Goal: Task Accomplishment & Management: Use online tool/utility

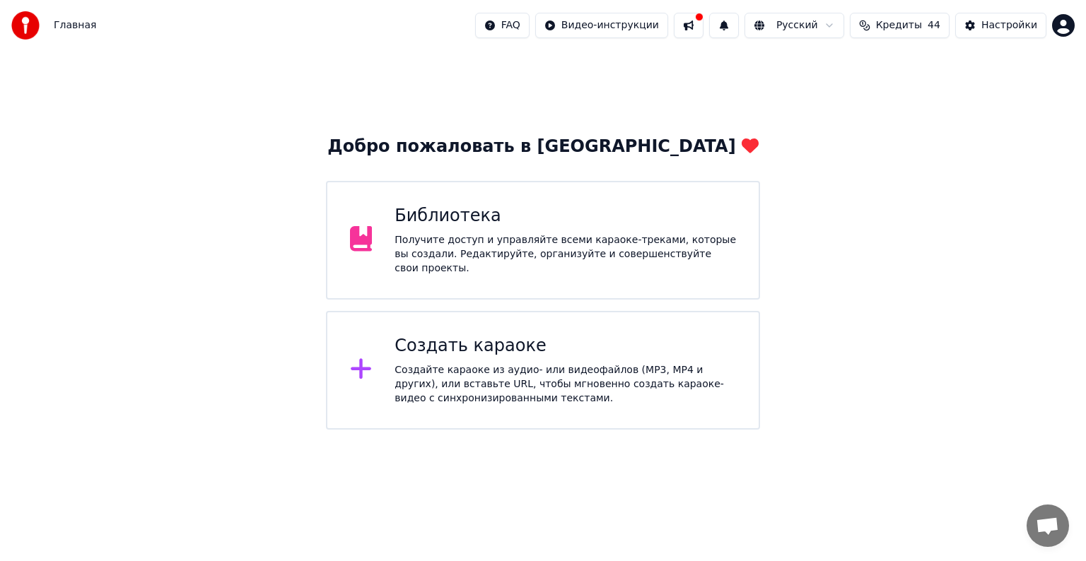
click at [615, 365] on div "Создайте караоке из аудио- или видеофайлов (MP3, MP4 и других), или вставьте UR…" at bounding box center [566, 384] width 342 height 42
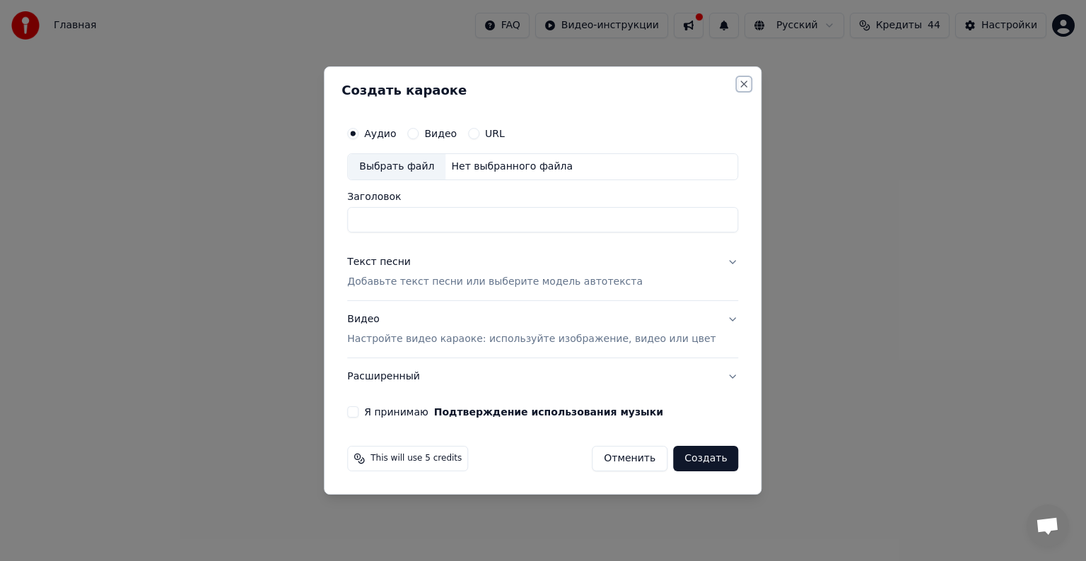
click at [739, 81] on button "Close" at bounding box center [744, 83] width 11 height 11
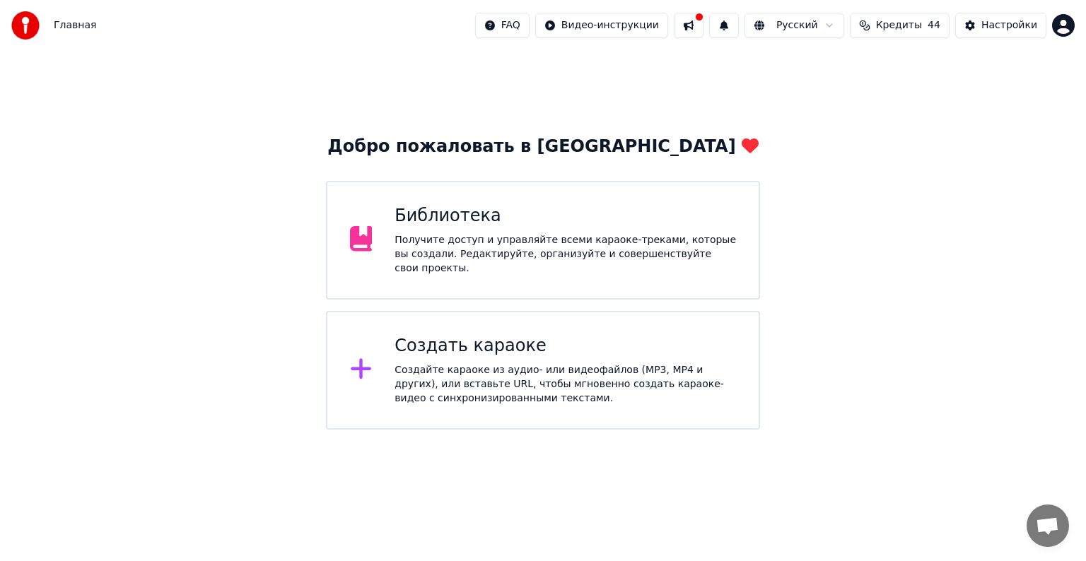
click at [843, 240] on div "Добро пожаловать в Youka Библиотека Получите доступ и управляйте всеми караоке-…" at bounding box center [543, 240] width 1086 height 379
click at [485, 392] on div "Создайте караоке из аудио- или видеофайлов (MP3, MP4 и других), или вставьте UR…" at bounding box center [566, 384] width 342 height 42
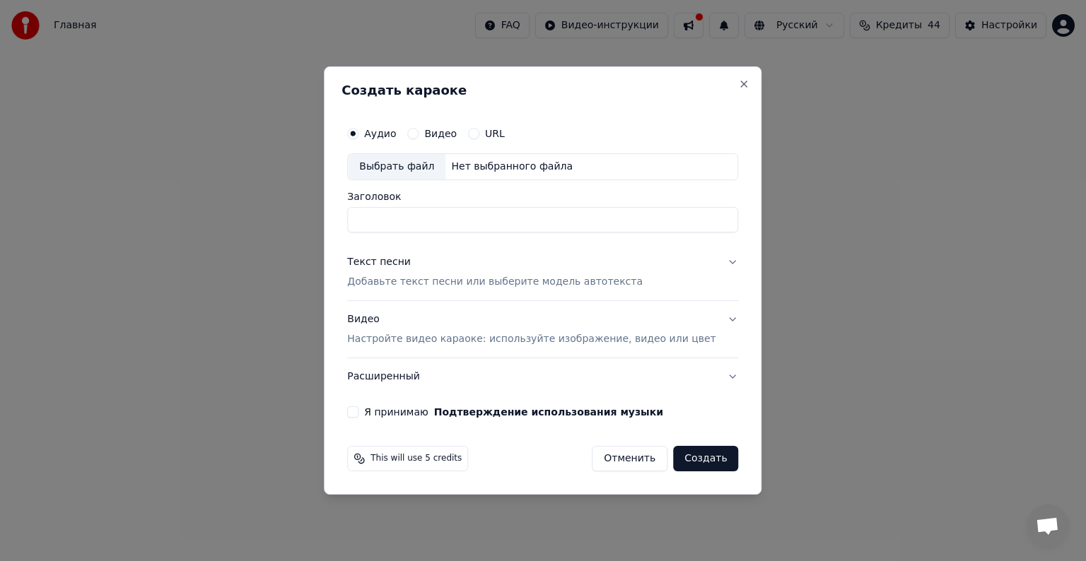
click at [400, 161] on div "Выбрать файл" at bounding box center [397, 166] width 98 height 25
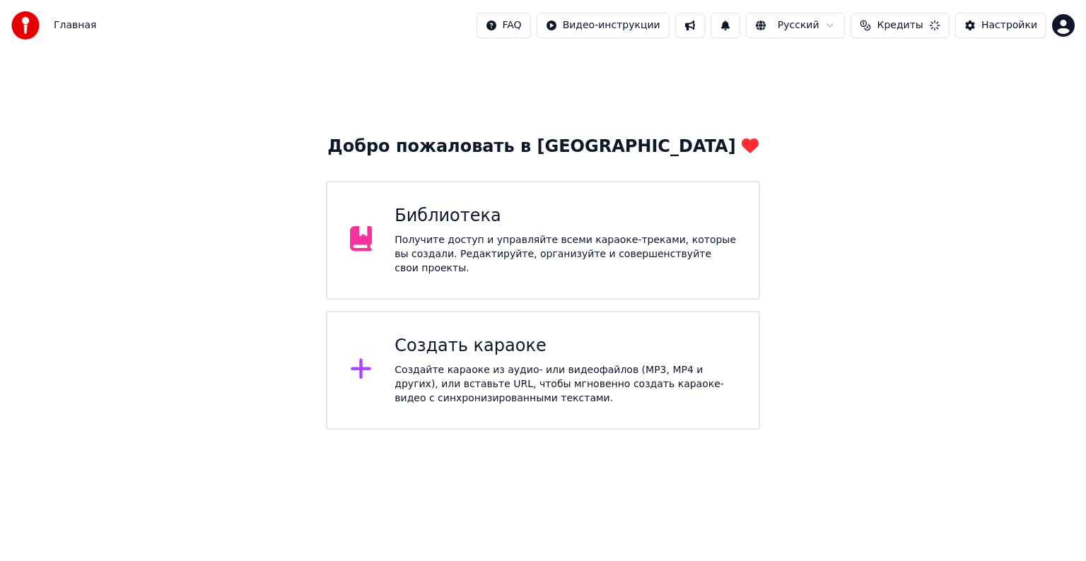
click at [454, 396] on div "Создайте караоке из аудио- или видеофайлов (MP3, MP4 и других), или вставьте UR…" at bounding box center [566, 384] width 342 height 42
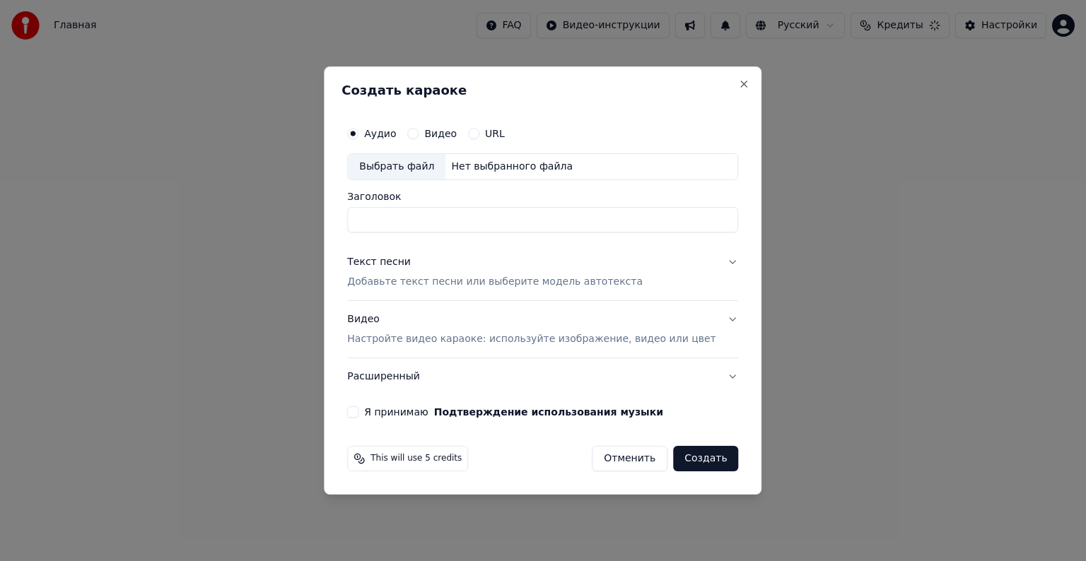
click at [415, 167] on div "Выбрать файл" at bounding box center [397, 166] width 98 height 25
drag, startPoint x: 375, startPoint y: 224, endPoint x: 421, endPoint y: 223, distance: 45.3
click at [421, 223] on input "**********" at bounding box center [542, 219] width 391 height 25
type input "**********"
click at [387, 294] on button "Текст песни Добавьте текст песни или выберите модель автотекста" at bounding box center [542, 272] width 391 height 57
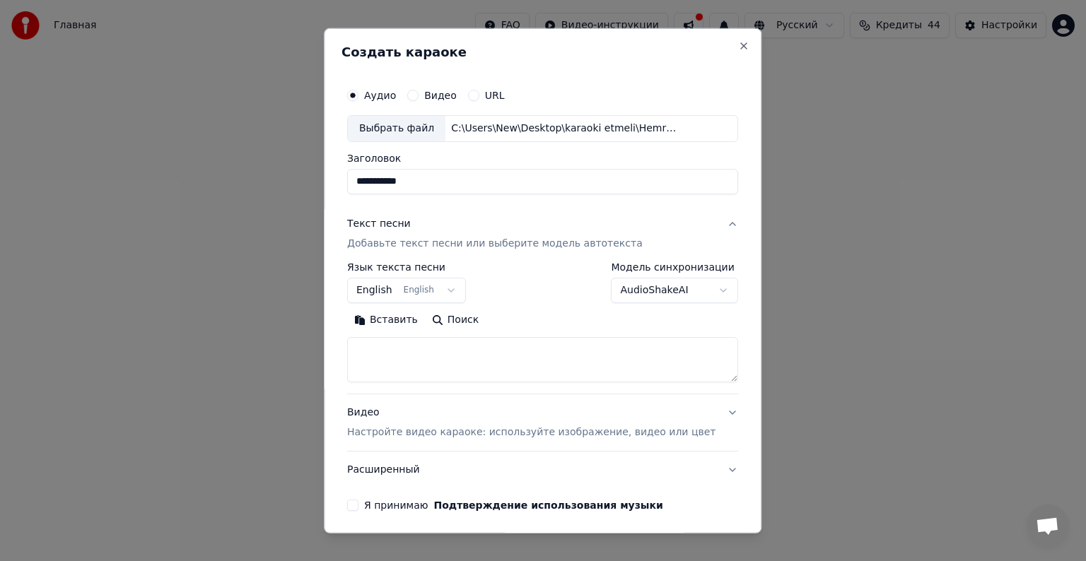
click at [396, 283] on button "English English" at bounding box center [406, 290] width 119 height 25
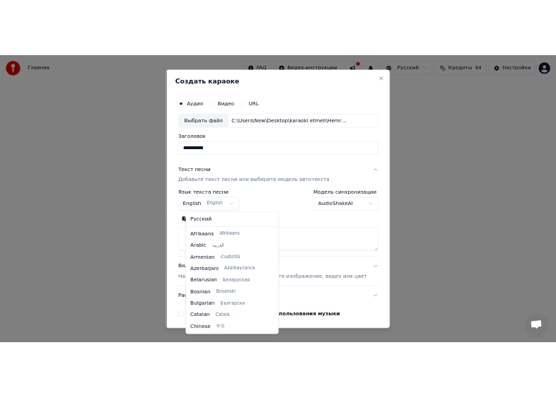
scroll to position [113, 0]
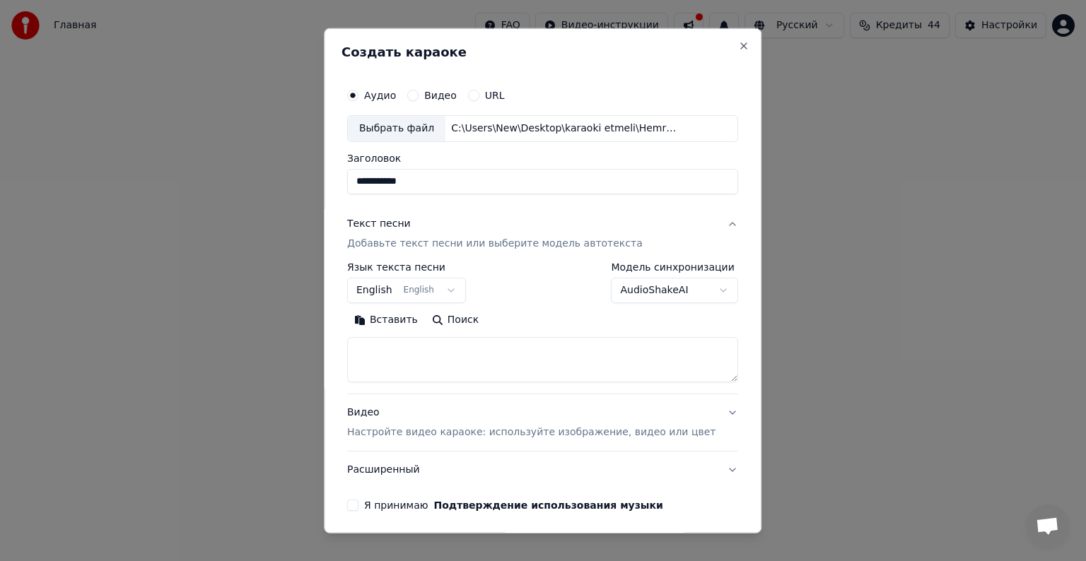
click at [393, 238] on body "**********" at bounding box center [543, 215] width 1086 height 430
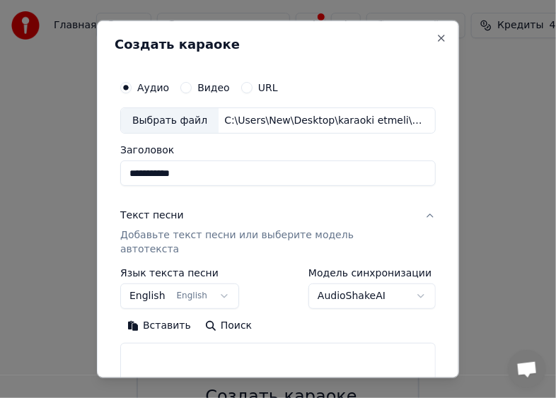
click at [168, 315] on button "Вставить" at bounding box center [159, 326] width 78 height 23
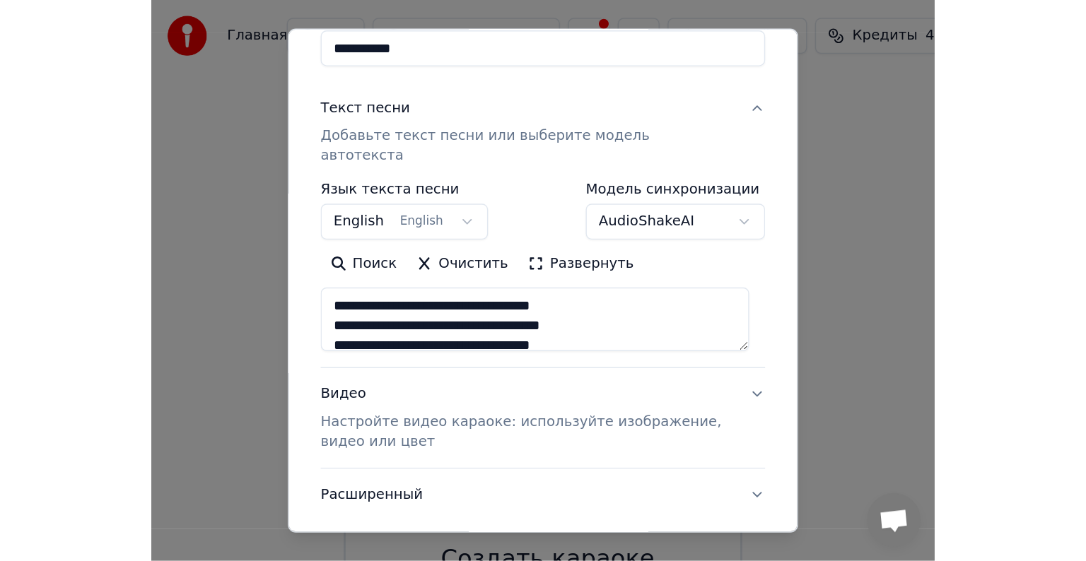
scroll to position [212, 0]
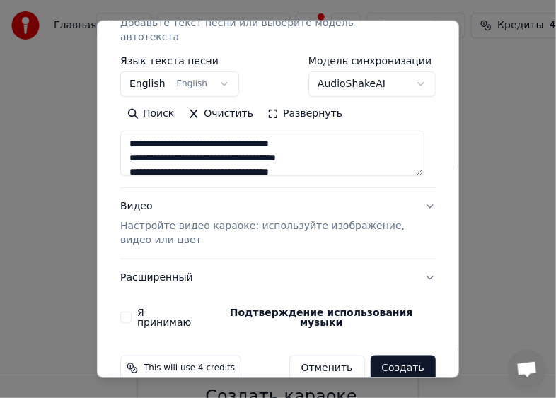
click at [191, 223] on p "Настройте видео караоке: используйте изображение, видео или цвет" at bounding box center [266, 233] width 293 height 28
type textarea "**********"
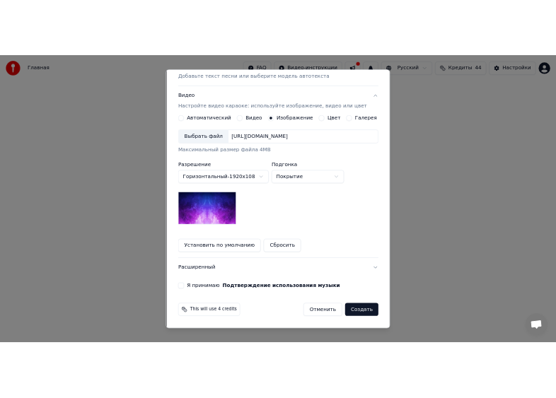
scroll to position [201, 0]
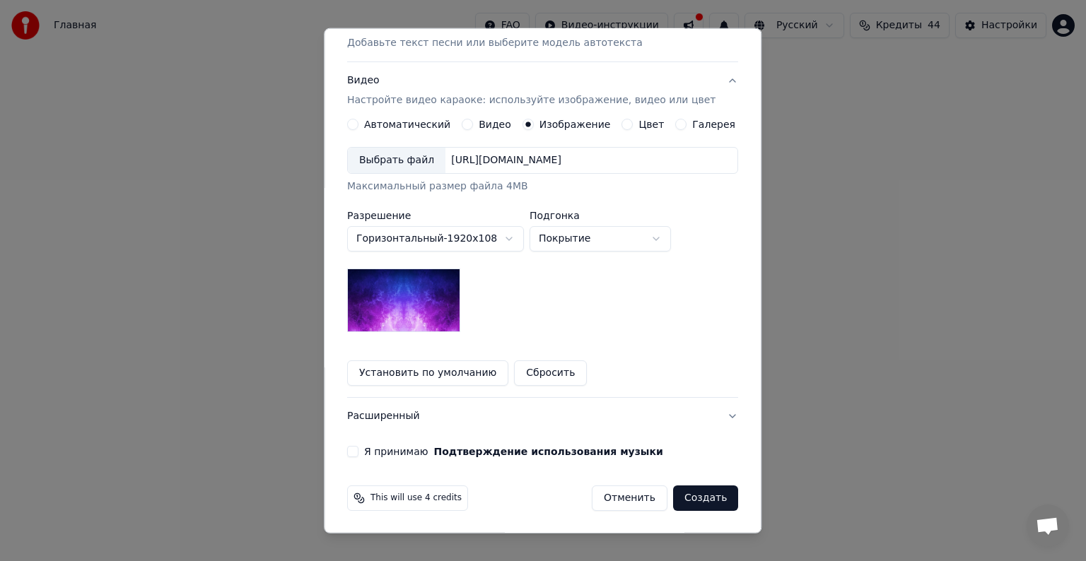
click at [382, 159] on div "Выбрать файл" at bounding box center [397, 160] width 98 height 25
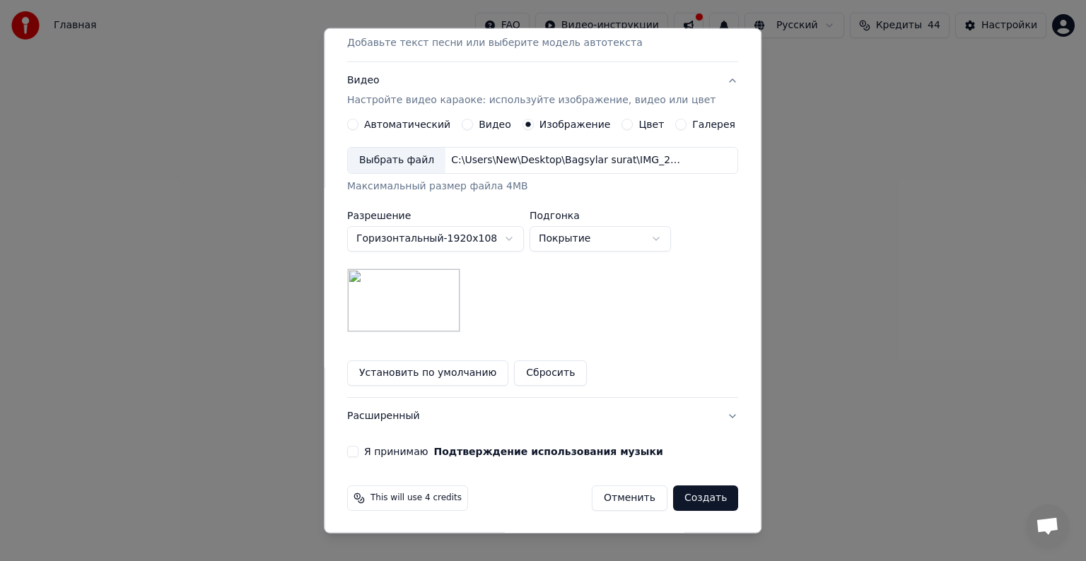
click at [358, 448] on button "Я принимаю Подтверждение использования музыки" at bounding box center [352, 451] width 11 height 11
click at [682, 487] on button "Создать" at bounding box center [705, 498] width 65 height 25
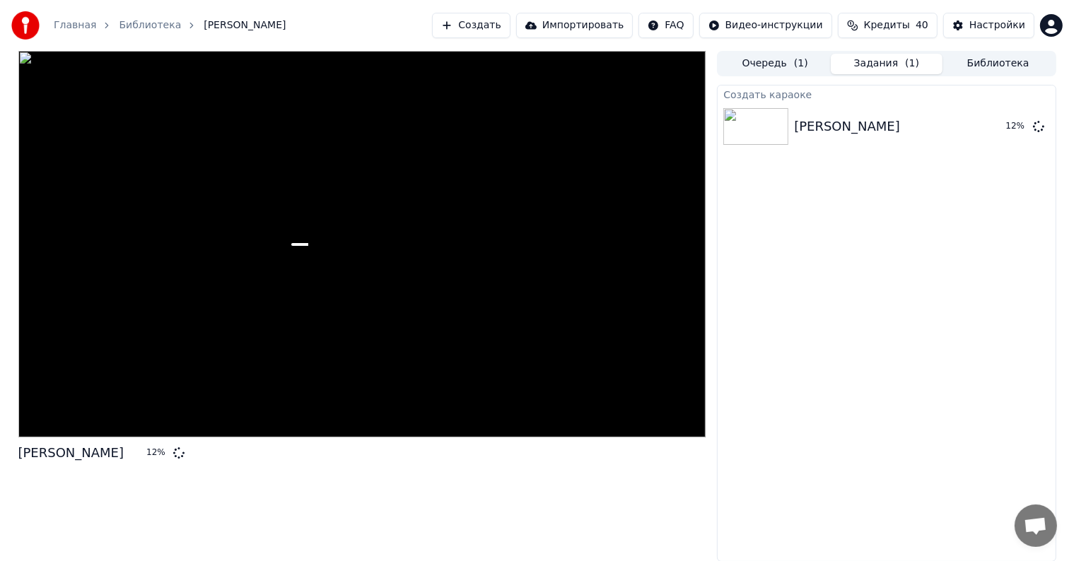
click at [488, 18] on button "Создать" at bounding box center [471, 25] width 78 height 25
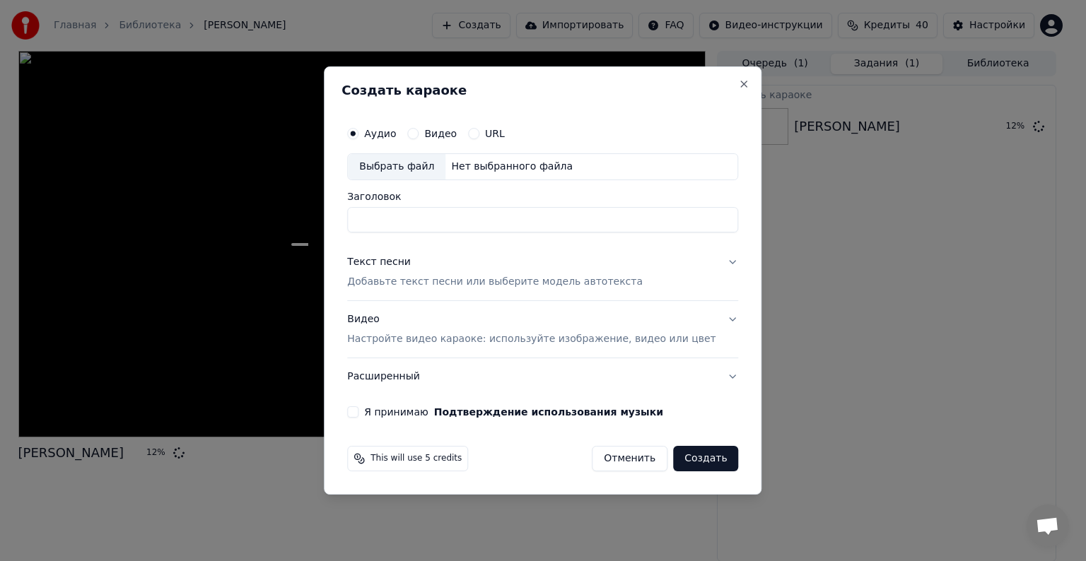
click at [433, 161] on div "Выбрать файл" at bounding box center [397, 166] width 98 height 25
type input "**********"
click at [466, 281] on p "Добавьте текст песни или выберите модель автотекста" at bounding box center [495, 282] width 296 height 14
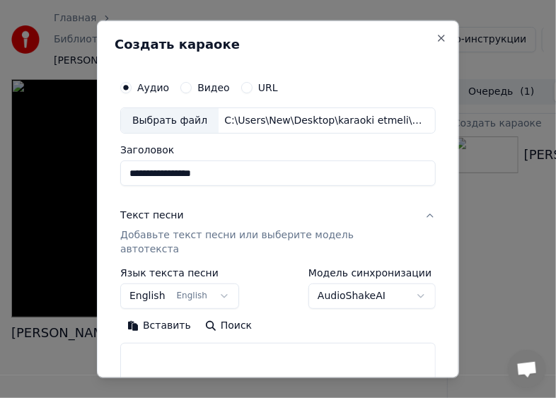
click at [149, 315] on button "Вставить" at bounding box center [159, 326] width 78 height 23
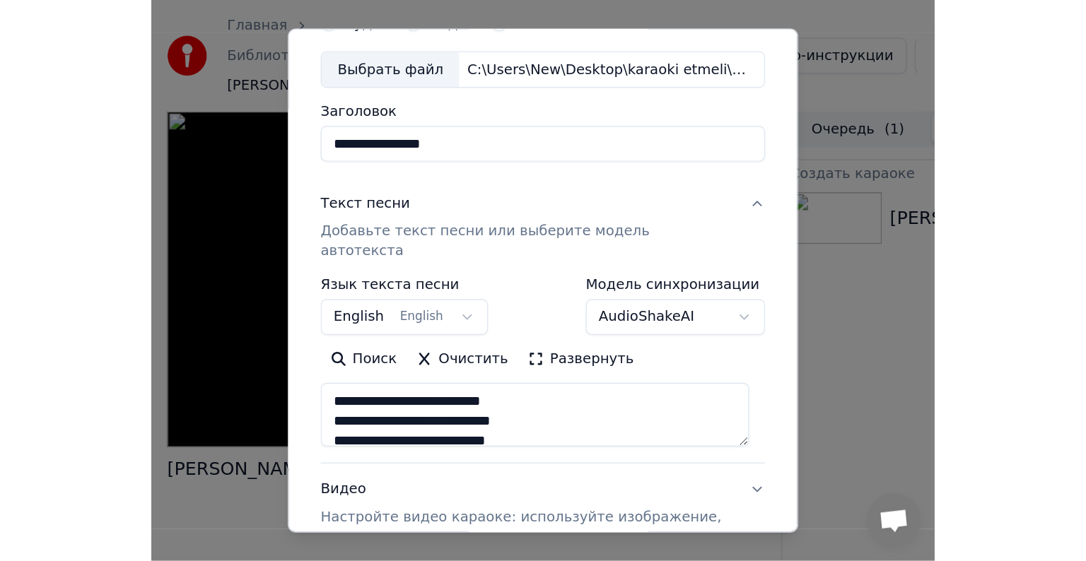
scroll to position [214, 0]
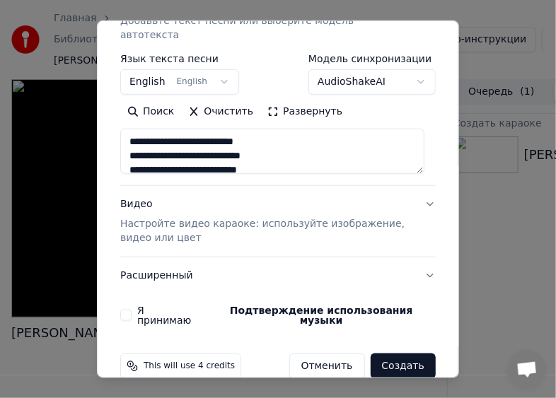
click at [169, 217] on p "Настройте видео караоке: используйте изображение, видео или цвет" at bounding box center [266, 231] width 293 height 28
type textarea "**********"
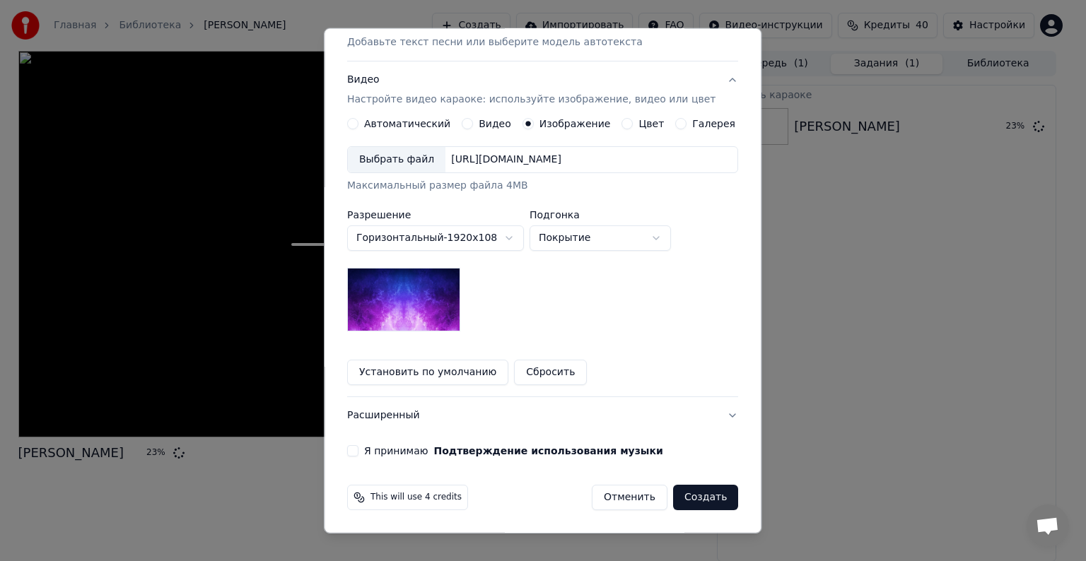
scroll to position [201, 0]
click at [385, 160] on div "Выбрать файл" at bounding box center [397, 160] width 98 height 25
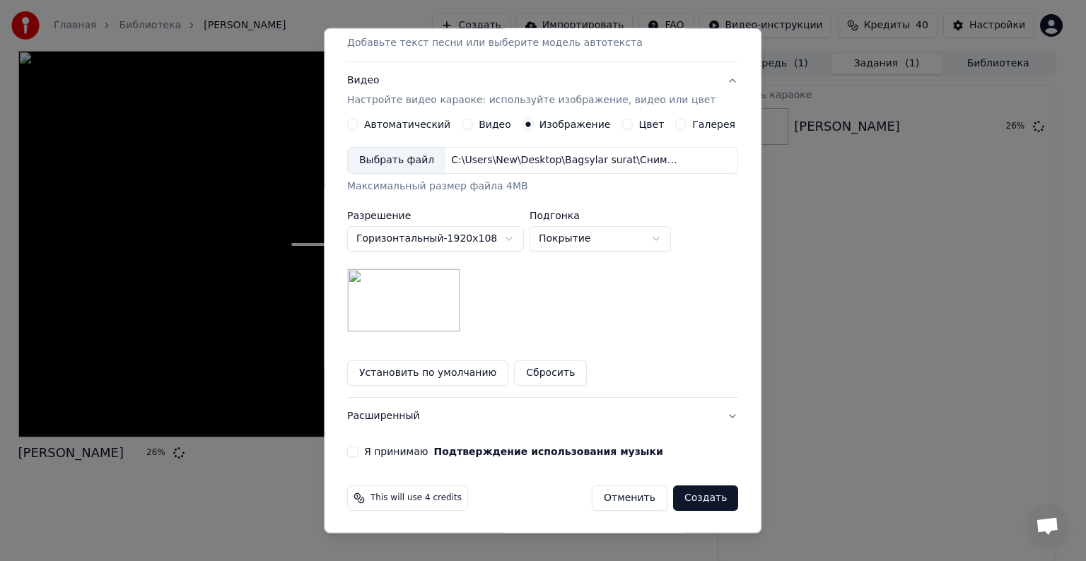
click at [358, 446] on button "Я принимаю Подтверждение использования музыки" at bounding box center [352, 451] width 11 height 11
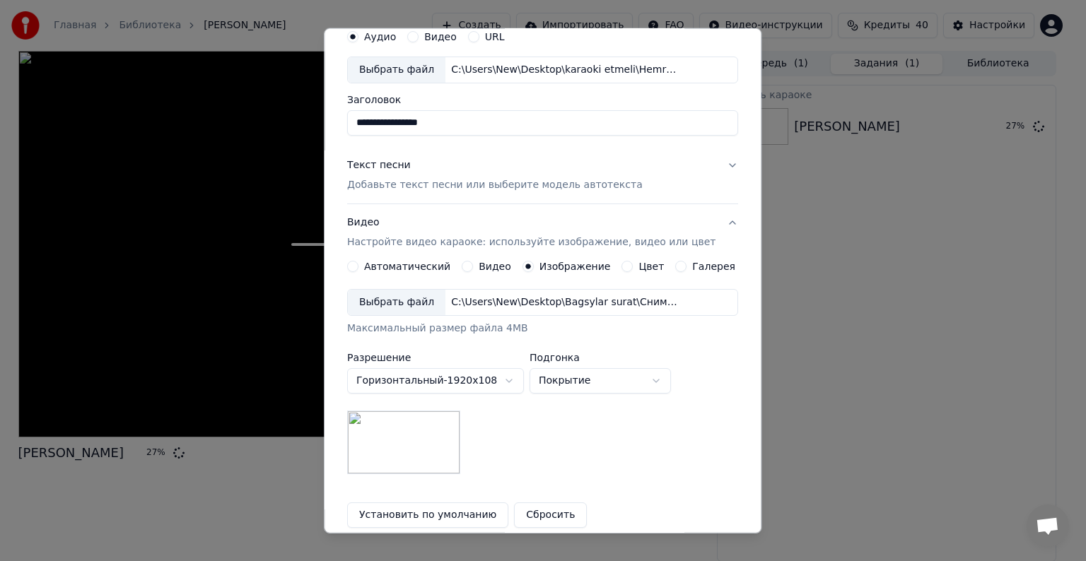
scroll to position [0, 0]
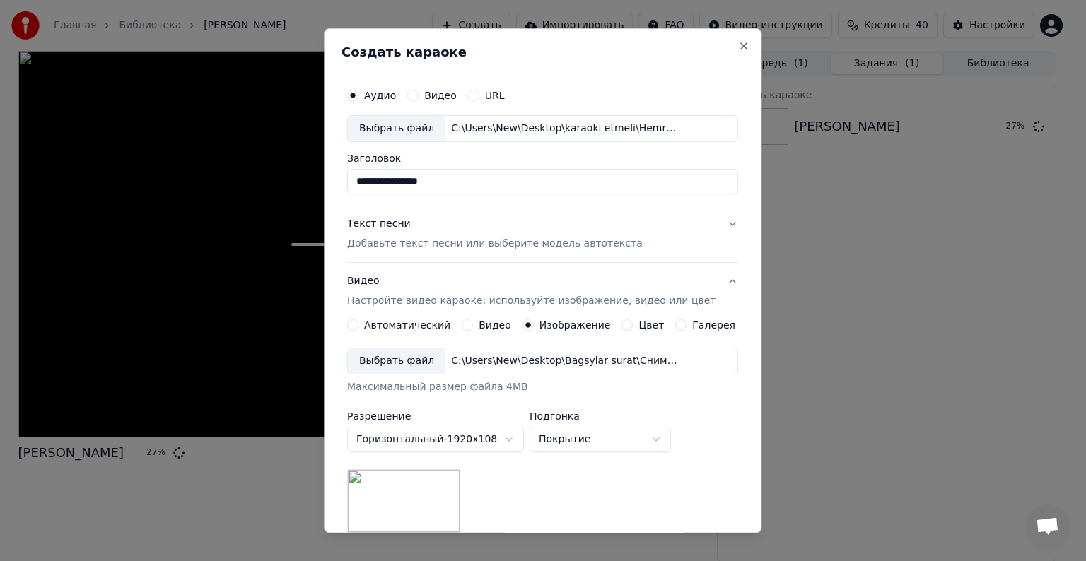
click at [383, 245] on p "Добавьте текст песни или выберите модель автотекста" at bounding box center [495, 244] width 296 height 14
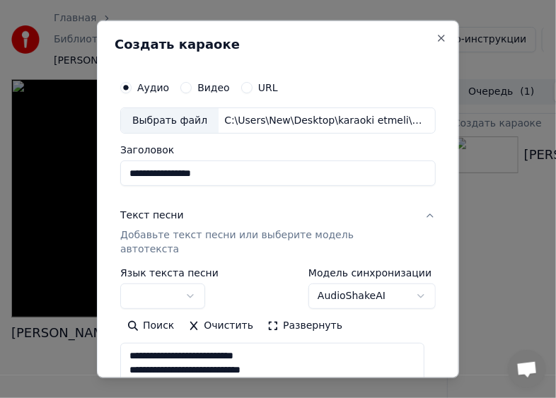
click at [219, 235] on p "Добавьте текст песни или выберите модель автотекста" at bounding box center [266, 242] width 293 height 28
type textarea "**********"
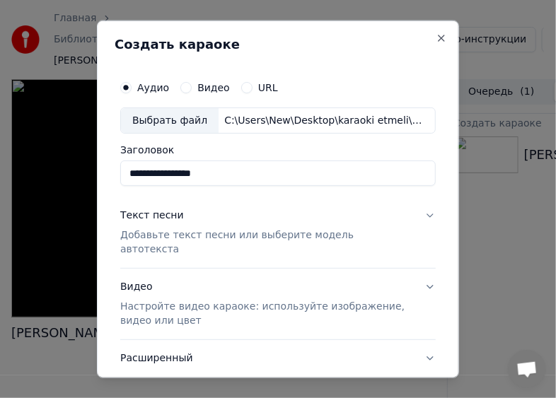
click at [219, 235] on p "Добавьте текст песни или выберите модель автотекста" at bounding box center [266, 242] width 293 height 28
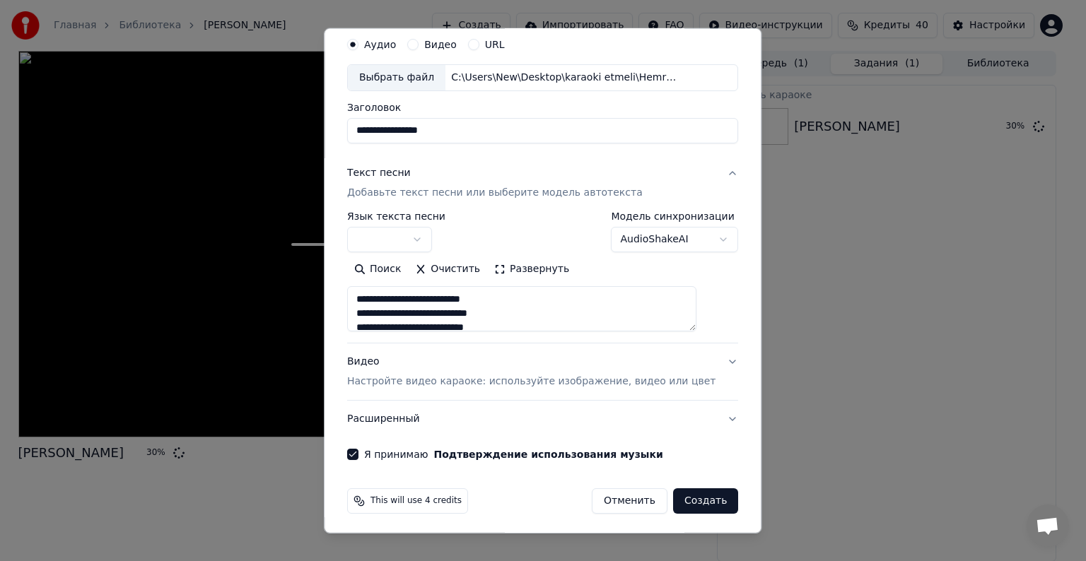
scroll to position [54, 0]
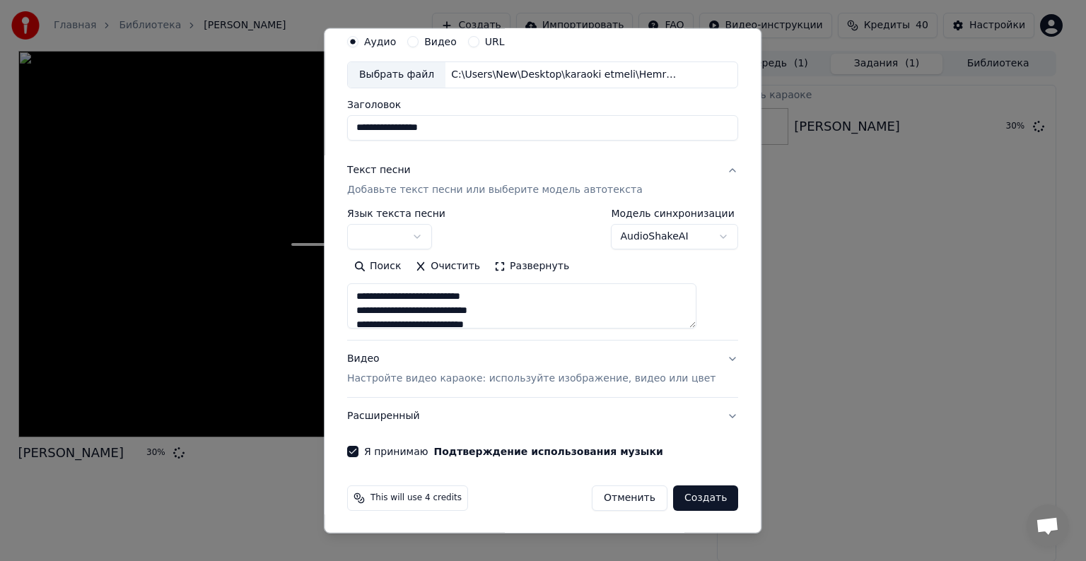
click at [389, 380] on p "Настройте видео караоке: используйте изображение, видео или цвет" at bounding box center [531, 379] width 368 height 14
type textarea "**********"
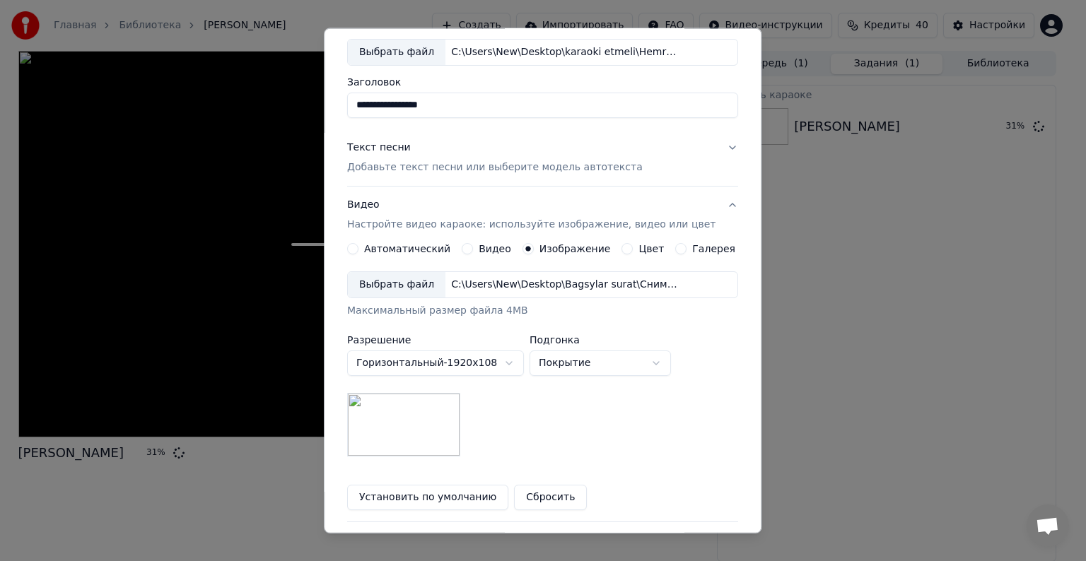
scroll to position [0, 0]
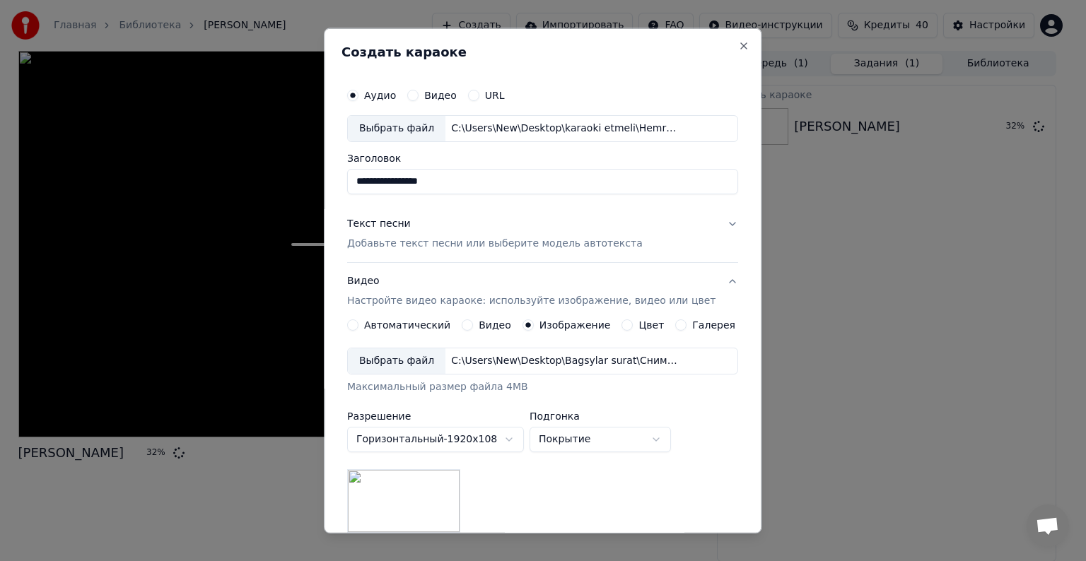
click at [431, 239] on p "Добавьте текст песни или выберите модель автотекста" at bounding box center [495, 244] width 296 height 14
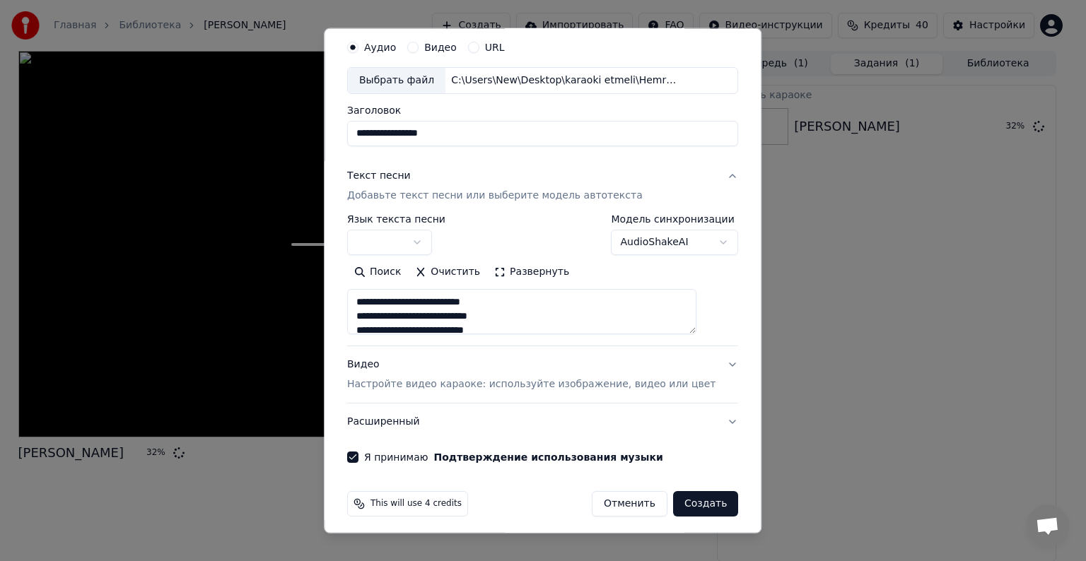
scroll to position [54, 0]
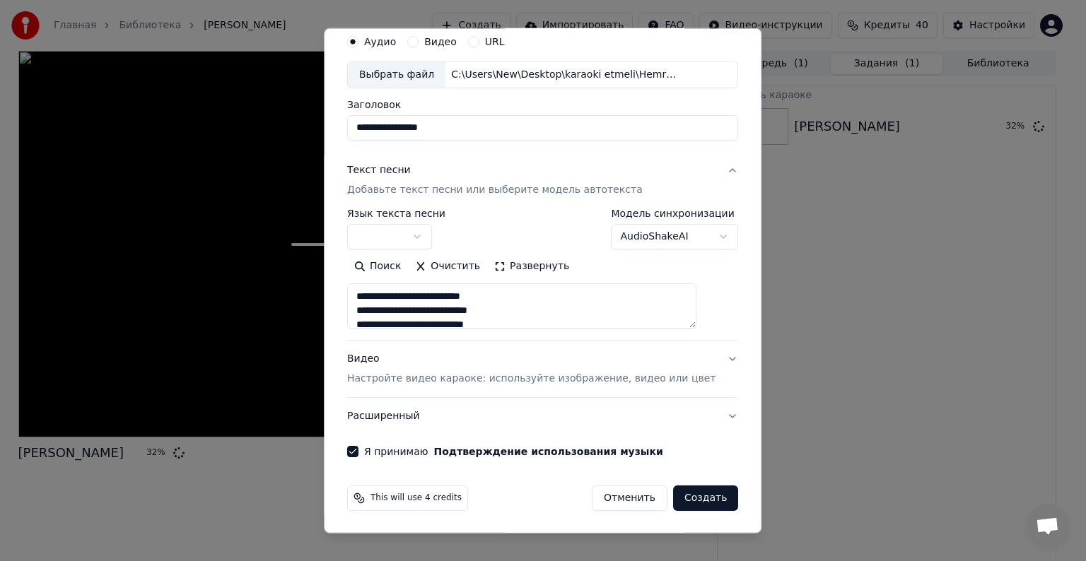
click at [412, 379] on p "Настройте видео караоке: используйте изображение, видео или цвет" at bounding box center [531, 379] width 368 height 14
type textarea "**********"
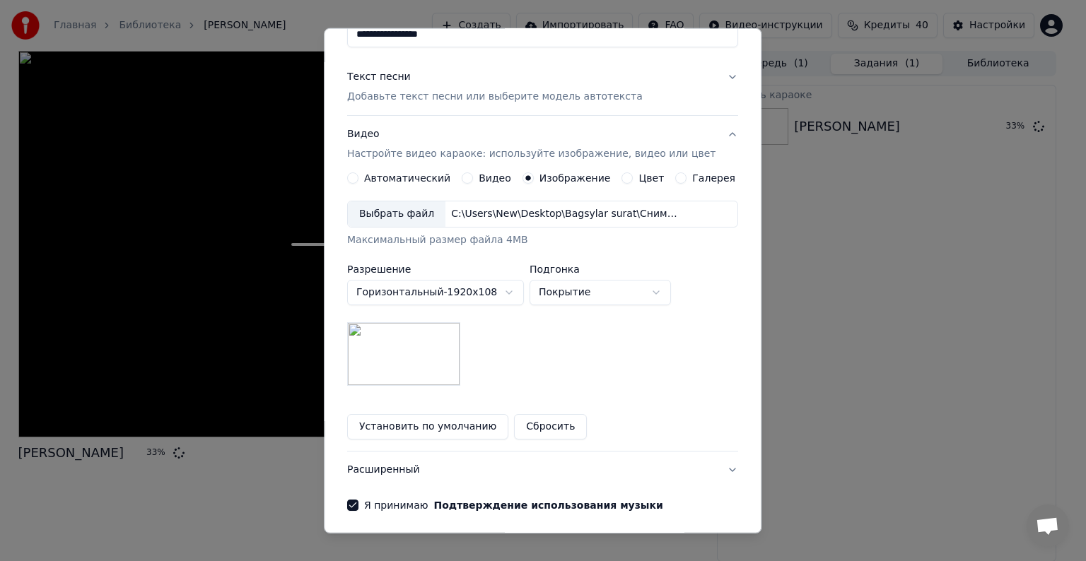
scroll to position [201, 0]
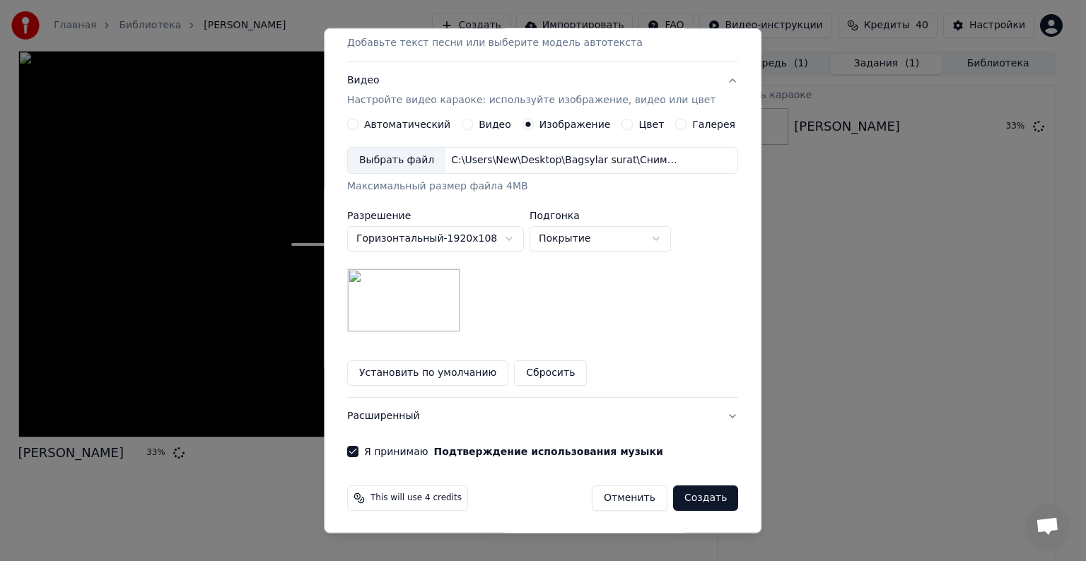
click at [687, 501] on button "Создать" at bounding box center [705, 498] width 65 height 25
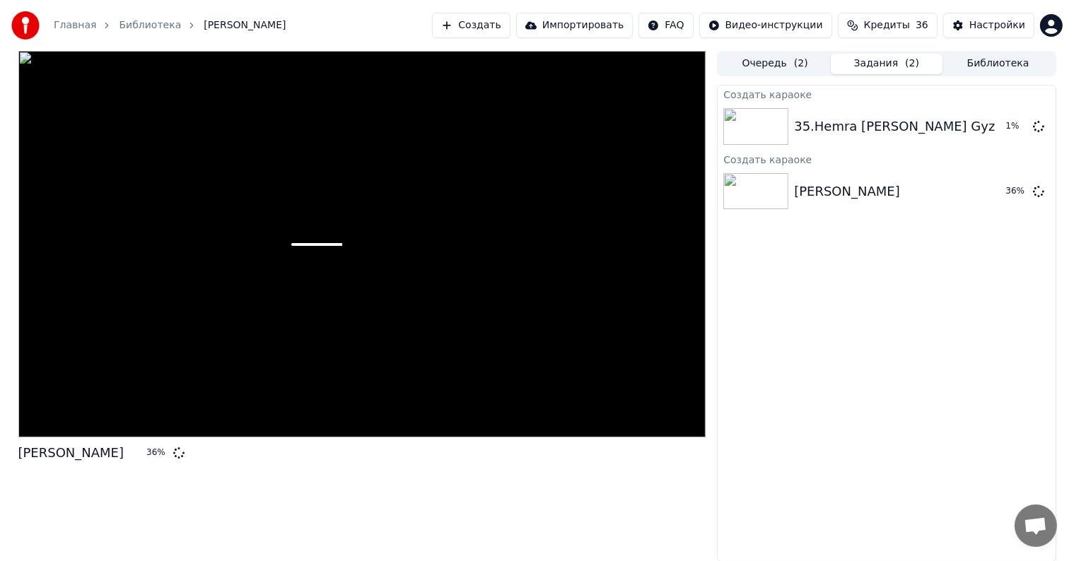
click at [488, 23] on button "Создать" at bounding box center [471, 25] width 78 height 25
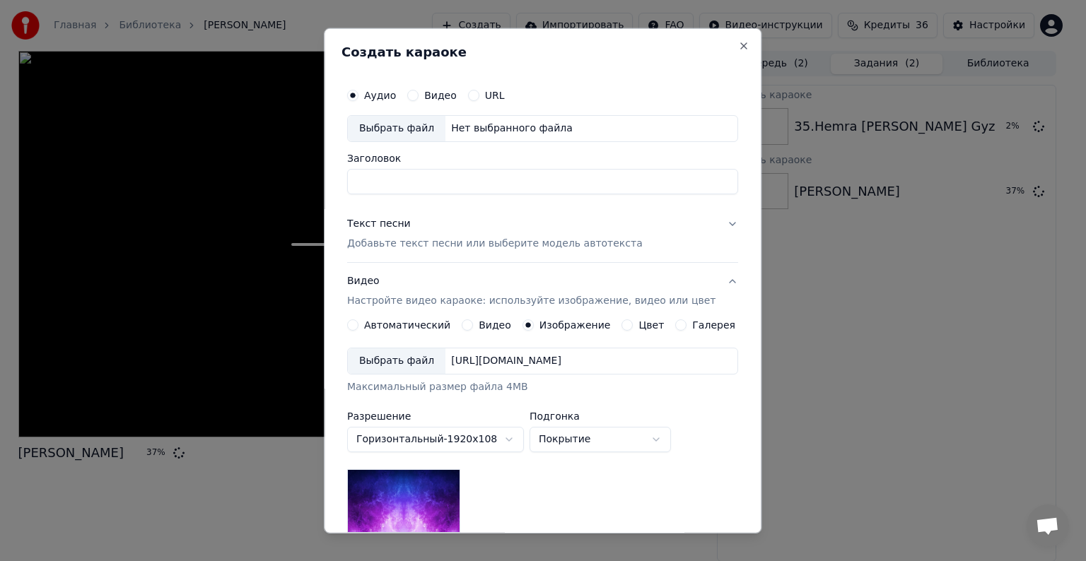
click at [404, 125] on div "Выбрать файл" at bounding box center [397, 128] width 98 height 25
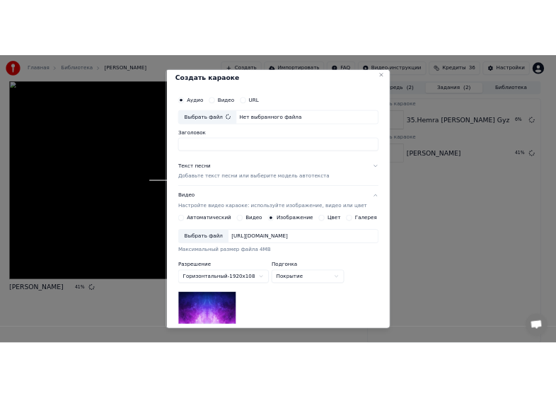
scroll to position [0, 0]
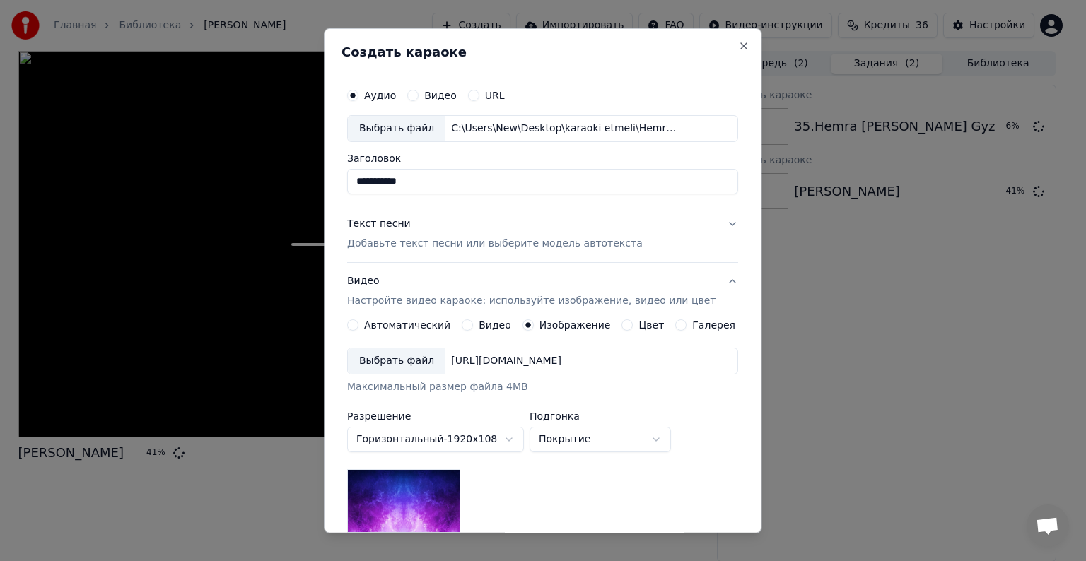
type input "**********"
click at [417, 247] on p "Добавьте текст песни или выберите модель автотекста" at bounding box center [495, 244] width 296 height 14
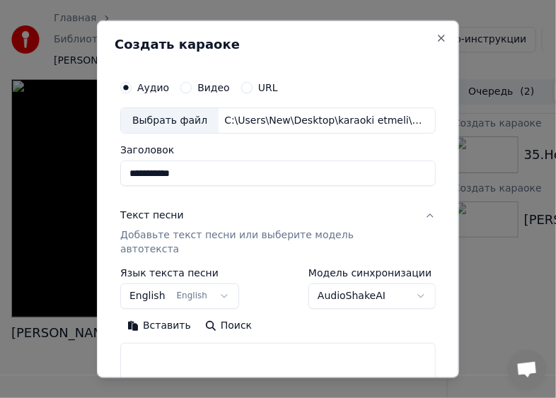
click at [157, 315] on button "Вставить" at bounding box center [159, 326] width 78 height 23
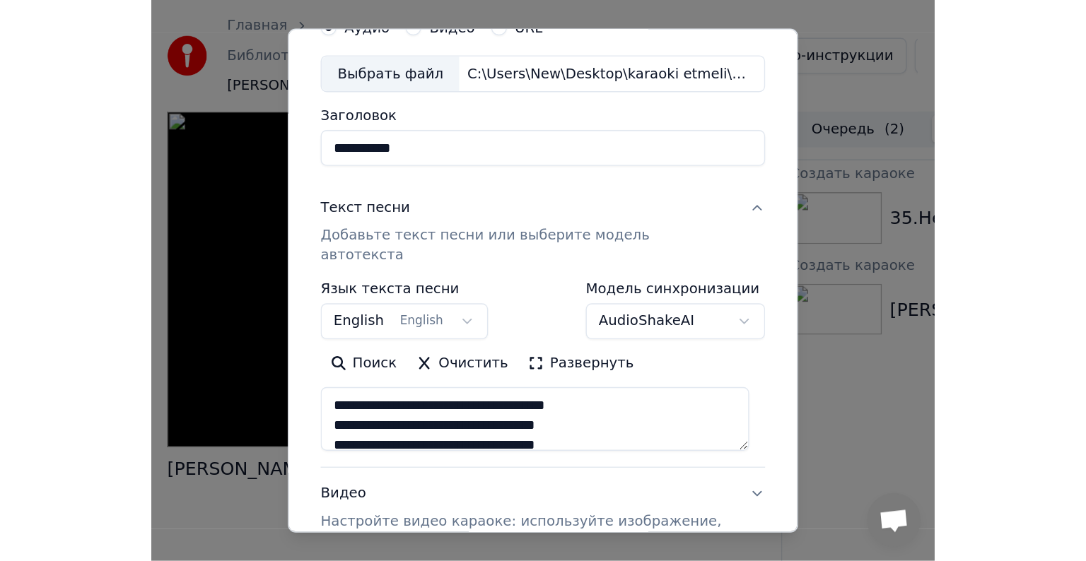
scroll to position [214, 0]
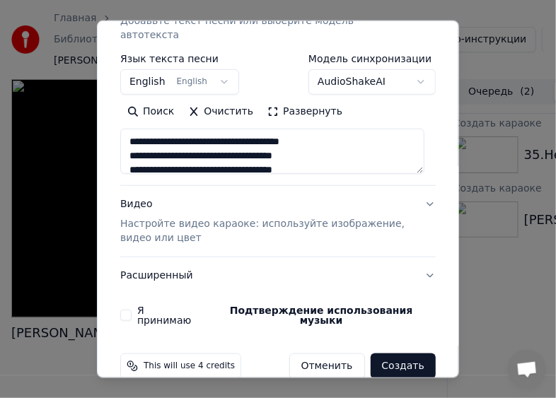
click at [134, 217] on p "Настройте видео караоке: используйте изображение, видео или цвет" at bounding box center [266, 231] width 293 height 28
type textarea "**********"
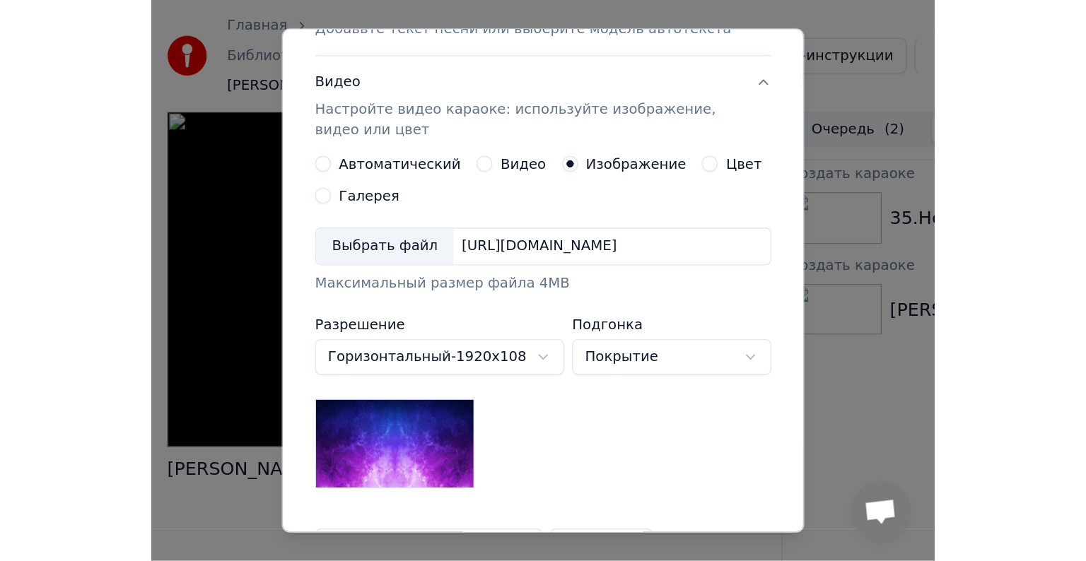
scroll to position [201, 0]
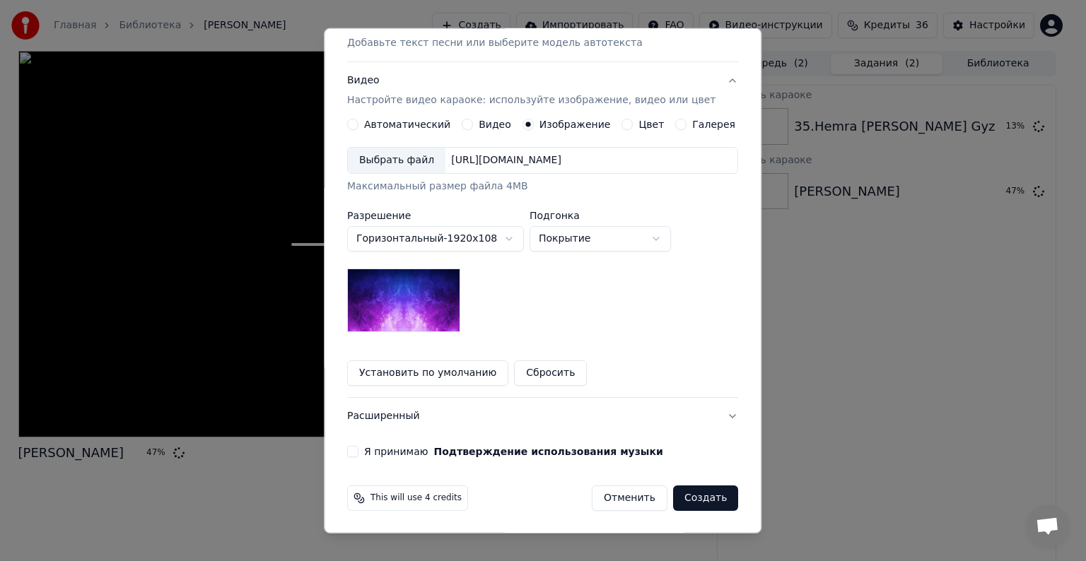
click at [406, 153] on div "Выбрать файл" at bounding box center [397, 160] width 98 height 25
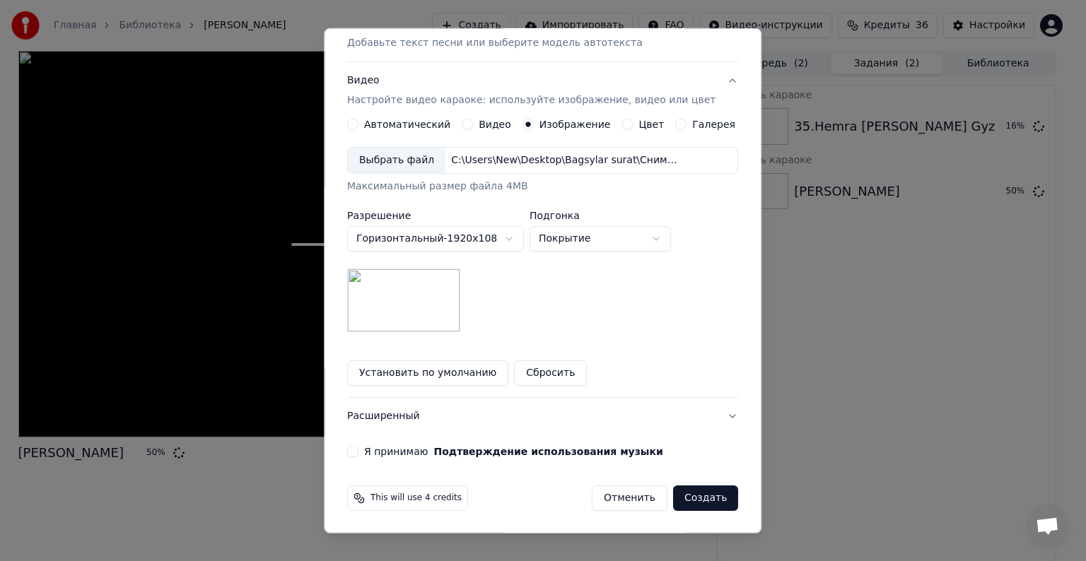
click at [358, 451] on button "Я принимаю Подтверждение использования музыки" at bounding box center [352, 451] width 11 height 11
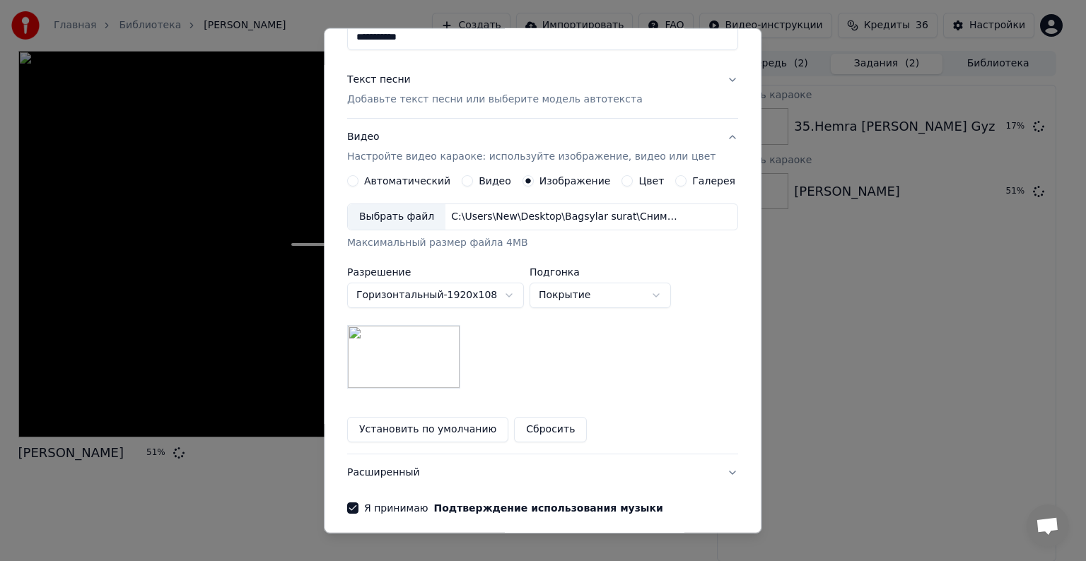
scroll to position [59, 0]
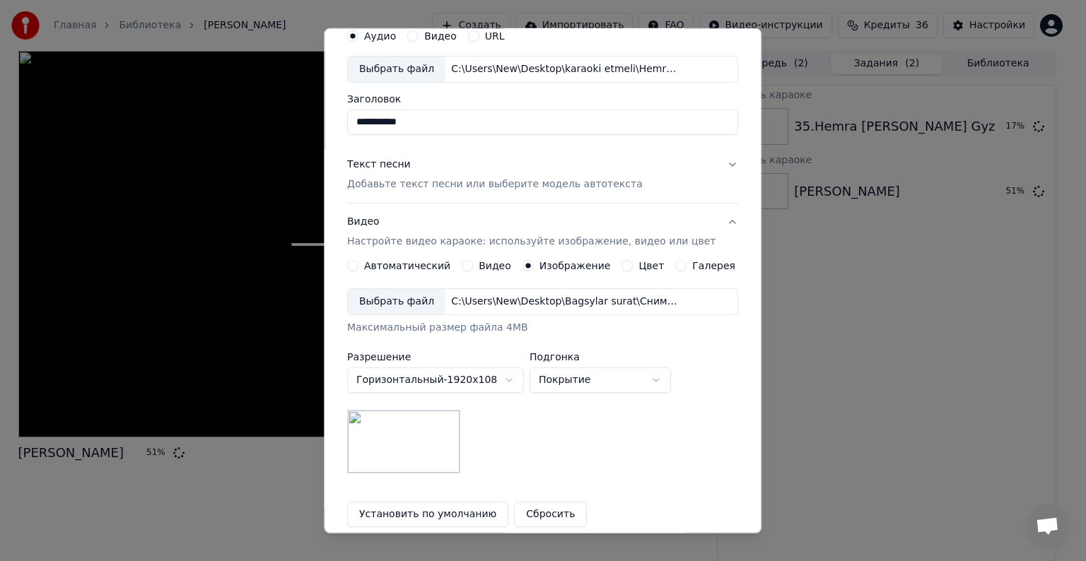
click at [375, 177] on p "Добавьте текст песни или выберите модель автотекста" at bounding box center [495, 184] width 296 height 14
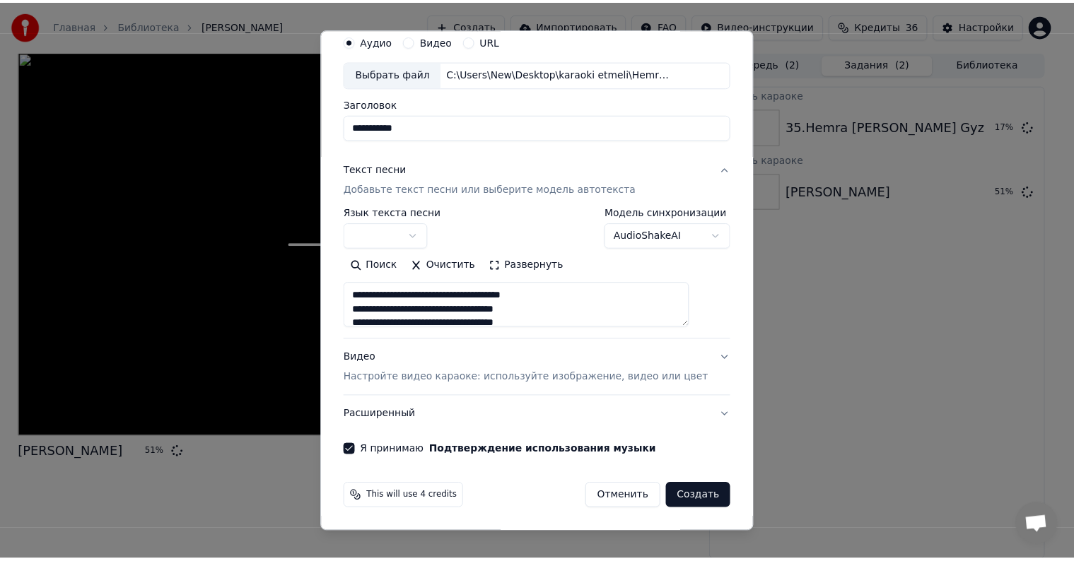
scroll to position [54, 0]
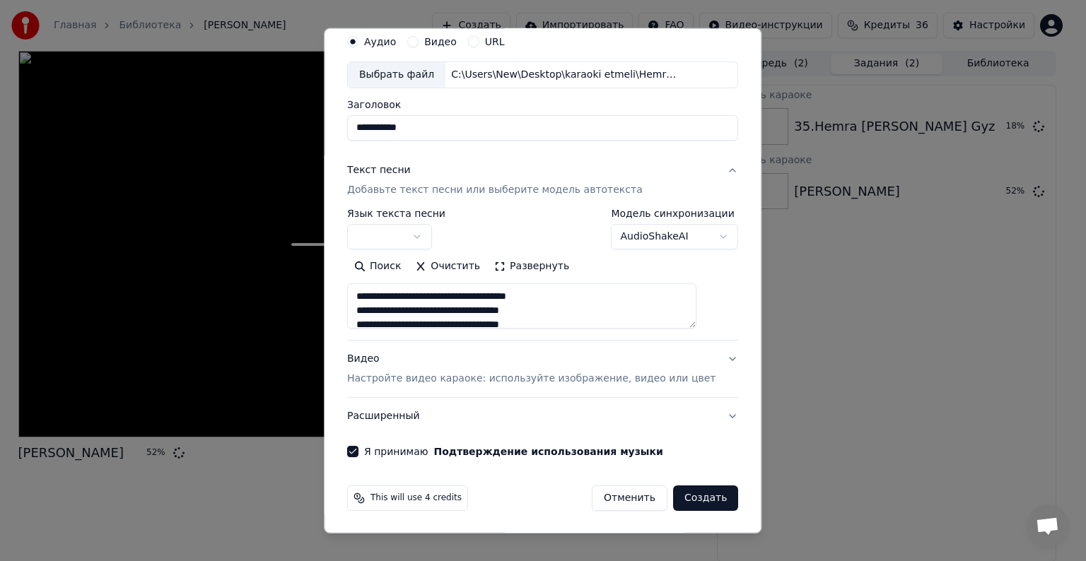
click at [679, 501] on button "Создать" at bounding box center [705, 498] width 65 height 25
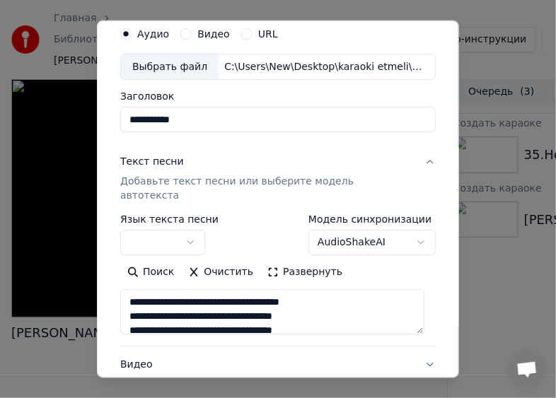
type textarea "**********"
select select
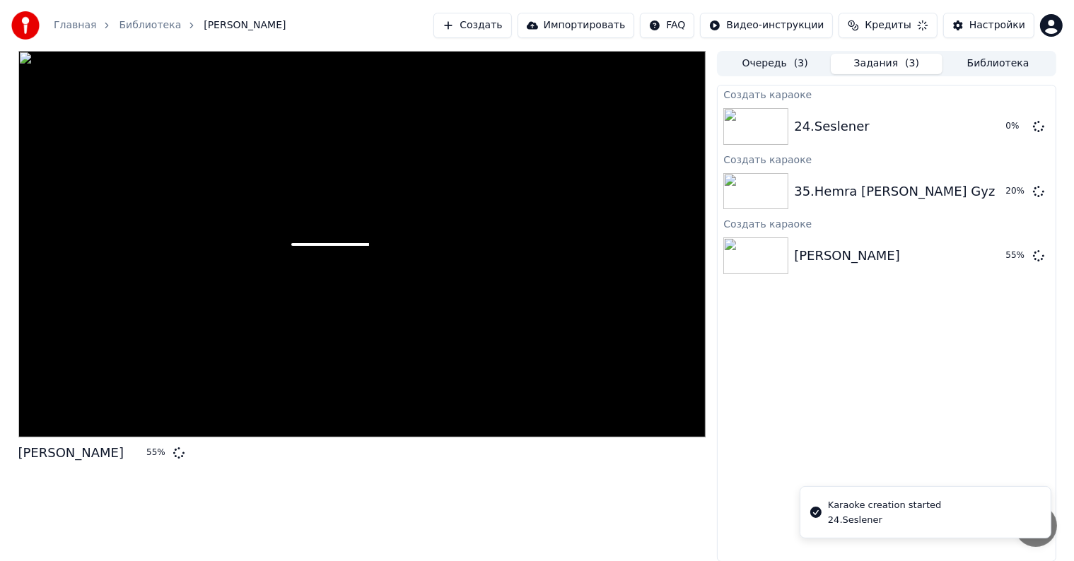
scroll to position [0, 0]
click at [711, 472] on div "Hajy Gulsat 99 % Очередь ( 3 ) Задания ( 3 ) Библиотека Создать караоке 24.Sesl…" at bounding box center [537, 306] width 1061 height 511
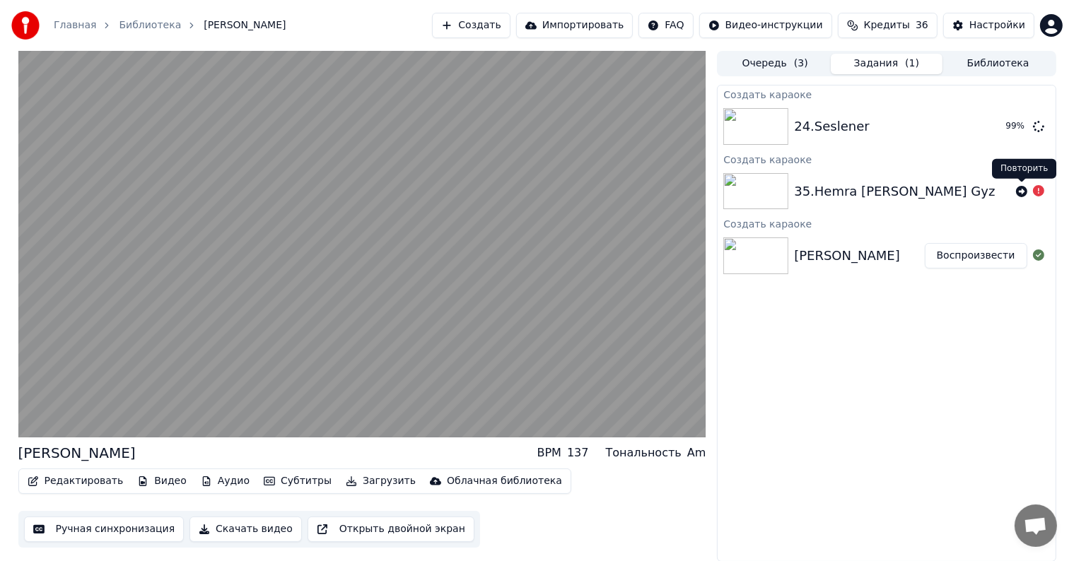
click at [1021, 192] on icon at bounding box center [1021, 191] width 11 height 11
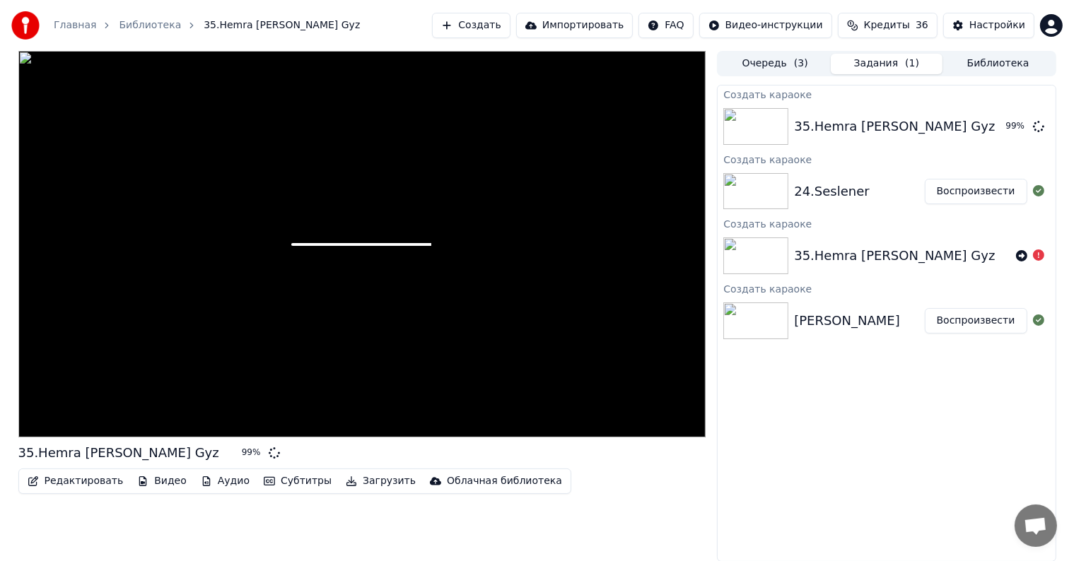
click at [276, 355] on div at bounding box center [362, 244] width 688 height 387
drag, startPoint x: 219, startPoint y: 351, endPoint x: 215, endPoint y: 342, distance: 10.1
click at [218, 351] on div at bounding box center [362, 244] width 688 height 387
click at [950, 320] on button "Воспроизвести" at bounding box center [976, 320] width 103 height 25
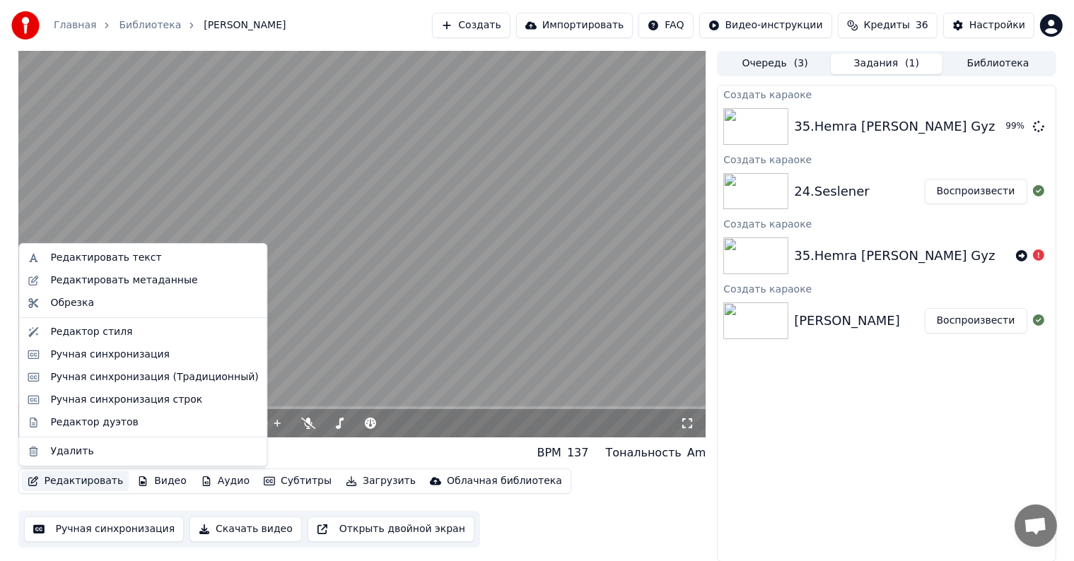
click at [77, 484] on button "Редактировать" at bounding box center [75, 482] width 107 height 20
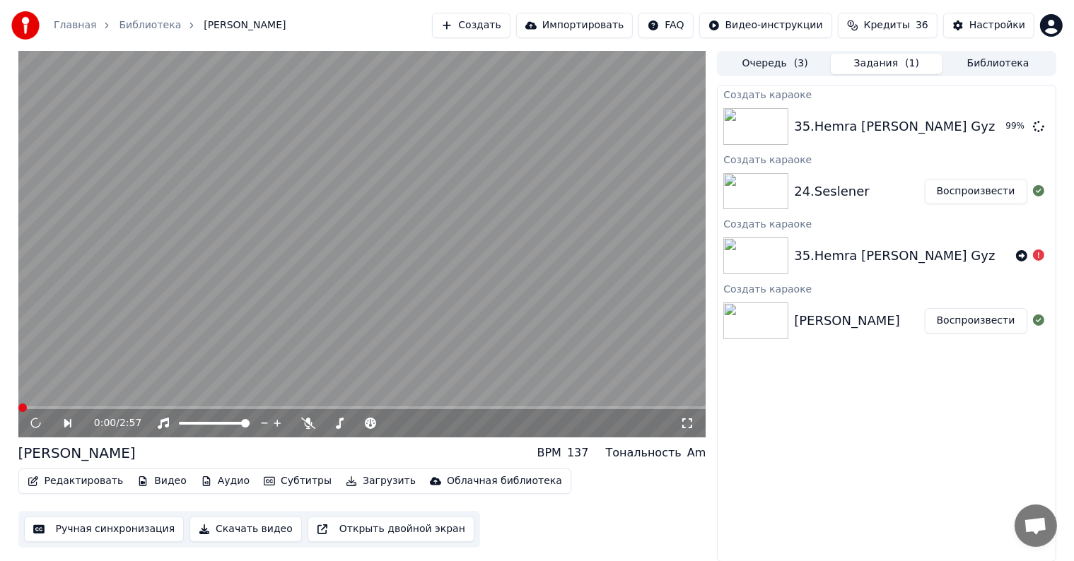
click at [280, 228] on video at bounding box center [362, 244] width 688 height 387
click at [97, 528] on button "Ручная синхронизация" at bounding box center [104, 529] width 160 height 25
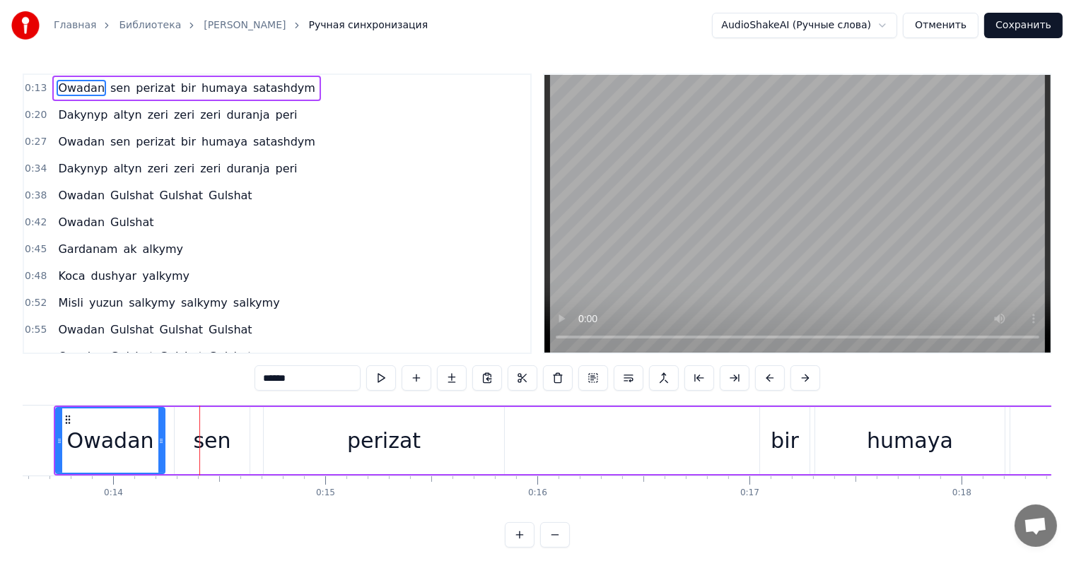
scroll to position [0, 2984]
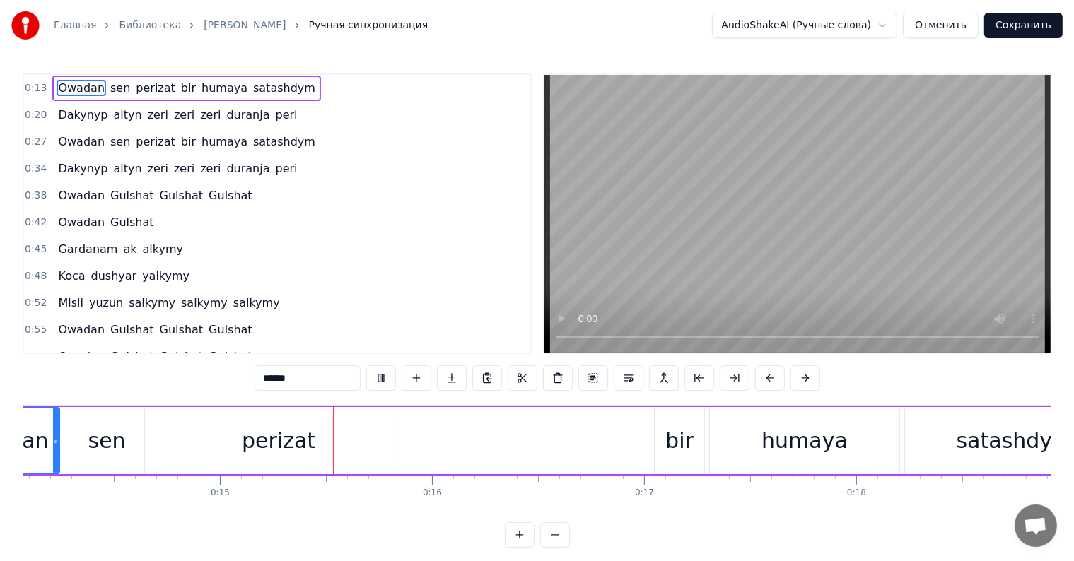
click at [1044, 21] on button "Сохранить" at bounding box center [1023, 25] width 78 height 25
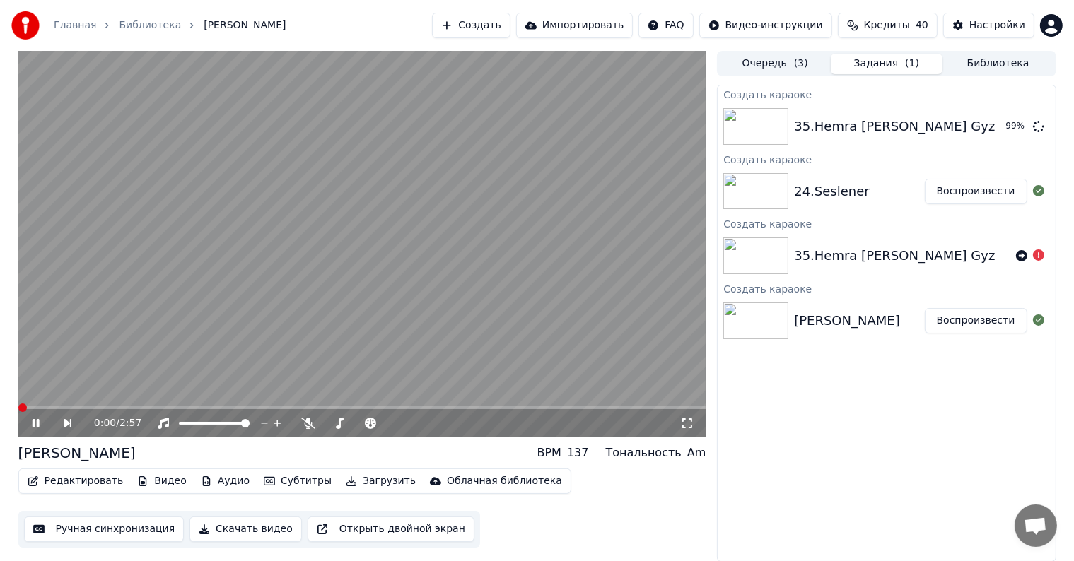
click at [35, 430] on div "0:00 / 2:57" at bounding box center [362, 423] width 677 height 14
click at [34, 422] on icon at bounding box center [35, 423] width 7 height 8
click at [76, 526] on button "Ручная синхронизация" at bounding box center [104, 529] width 160 height 25
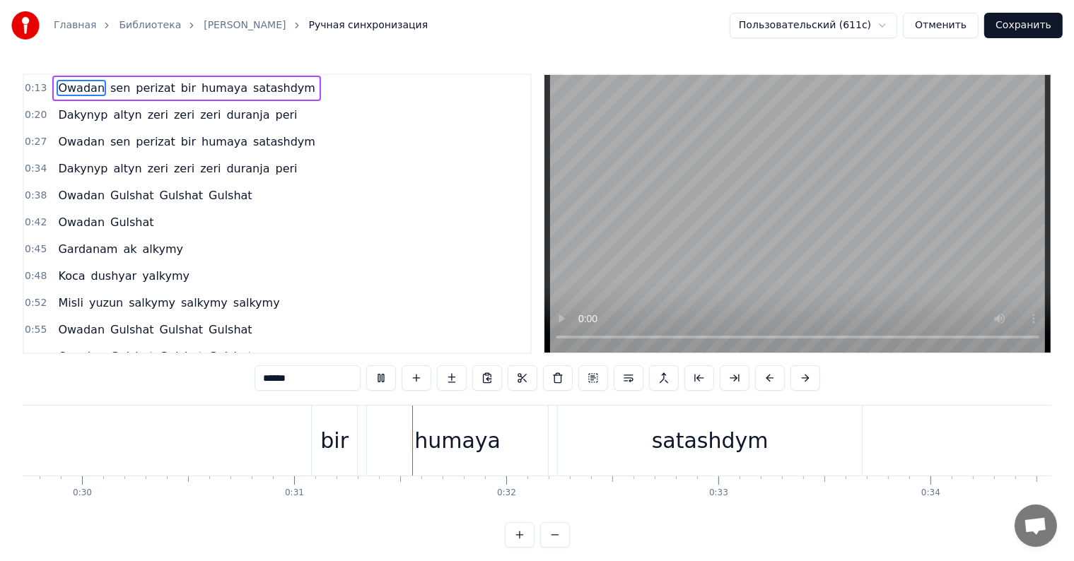
scroll to position [0, 6474]
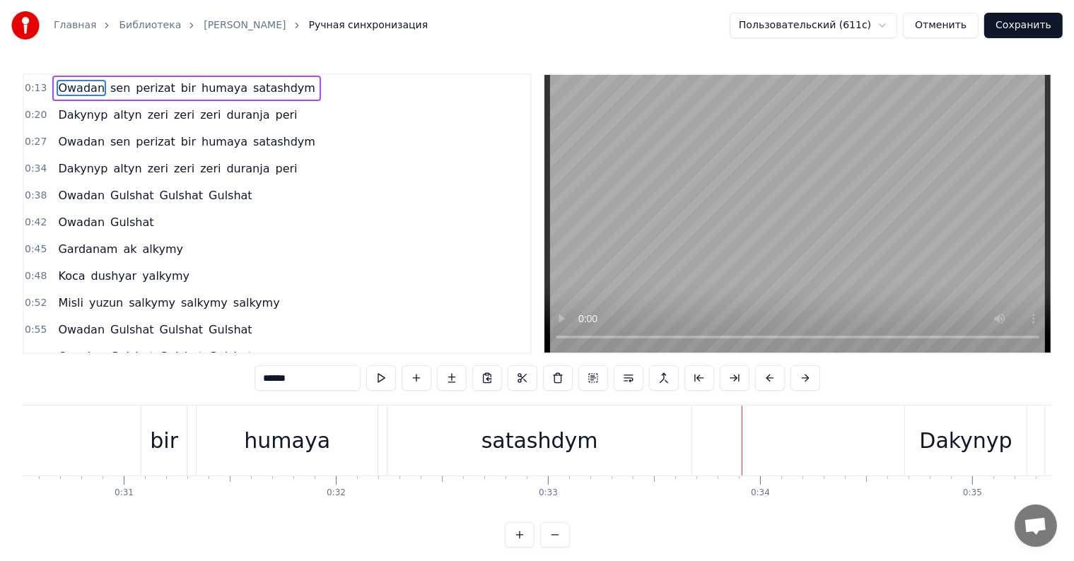
click at [1015, 30] on button "Сохранить" at bounding box center [1023, 25] width 78 height 25
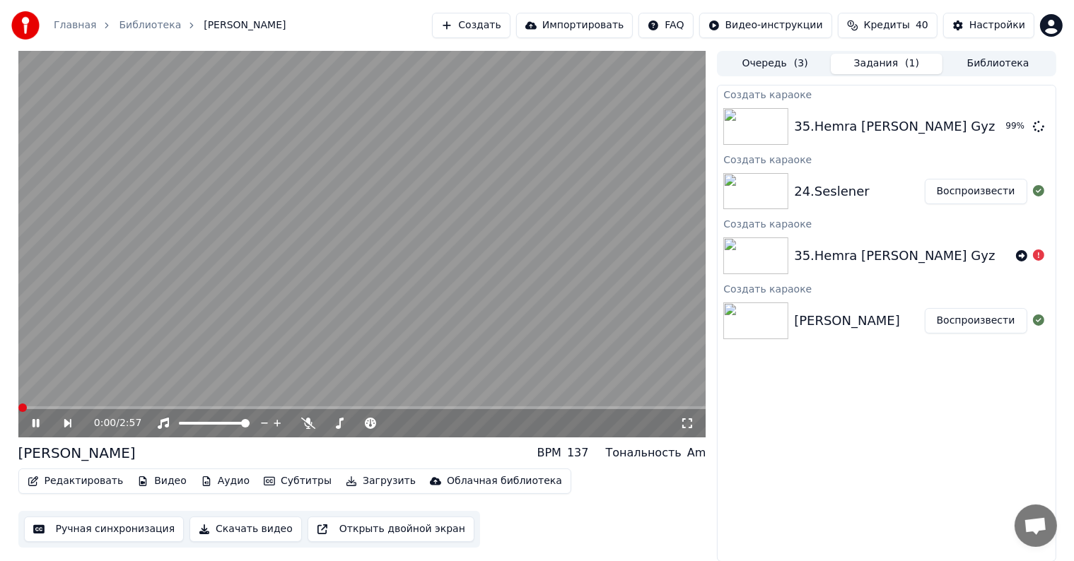
click at [34, 428] on icon at bounding box center [46, 423] width 33 height 11
click at [180, 74] on video at bounding box center [362, 244] width 688 height 387
click at [36, 423] on icon at bounding box center [46, 423] width 33 height 11
click at [1038, 124] on icon at bounding box center [1038, 125] width 11 height 11
click at [1021, 259] on icon at bounding box center [1021, 255] width 11 height 11
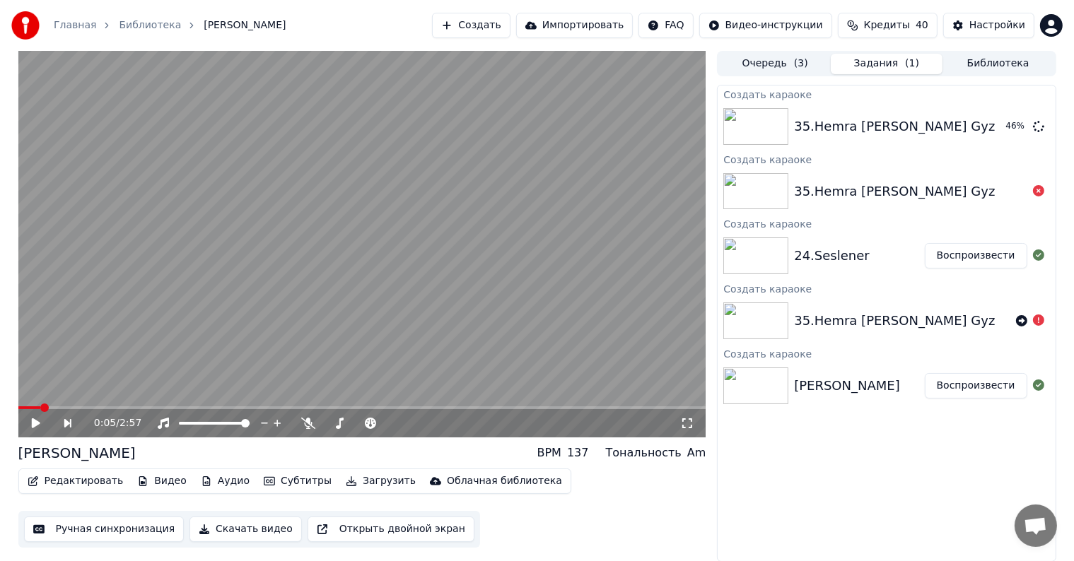
drag, startPoint x: 502, startPoint y: 192, endPoint x: 491, endPoint y: 191, distance: 10.7
click at [497, 192] on video at bounding box center [362, 244] width 688 height 387
click at [40, 427] on icon at bounding box center [46, 423] width 33 height 11
drag, startPoint x: 354, startPoint y: 238, endPoint x: 346, endPoint y: 223, distance: 16.1
click at [354, 238] on video at bounding box center [362, 244] width 688 height 387
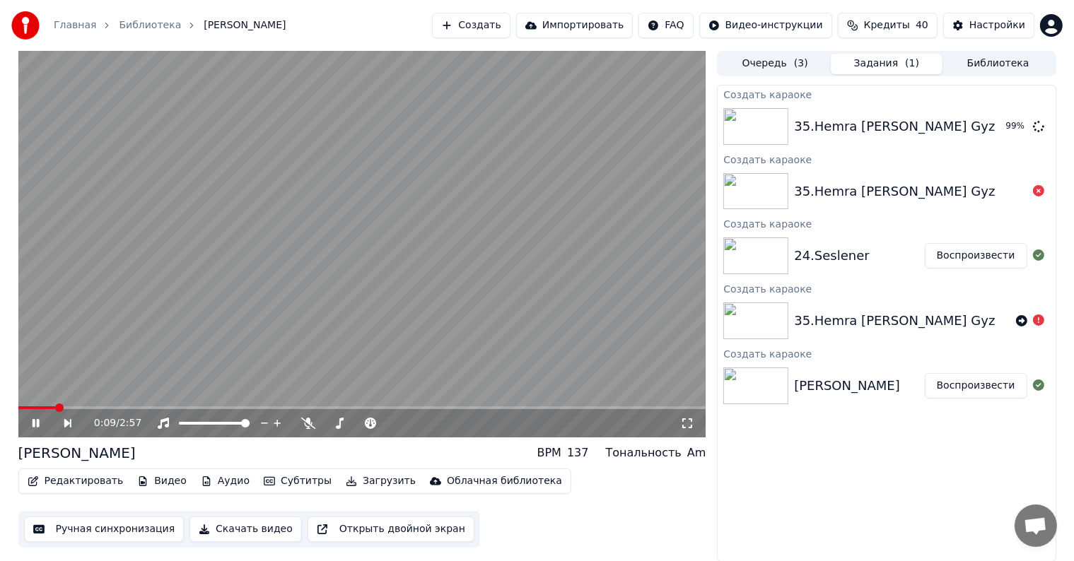
click at [38, 421] on icon at bounding box center [35, 423] width 7 height 8
click at [566, 546] on div "Редактировать Видео Аудио Субтитры Загрузить Облачная библиотека Ручная синхрон…" at bounding box center [362, 508] width 688 height 79
click at [40, 419] on icon at bounding box center [46, 423] width 33 height 11
click at [34, 426] on icon at bounding box center [35, 423] width 7 height 8
click at [777, 456] on div "Создать караоке 35.Hemra Ayna Gyz 99 % Создать караоке 35.Hemra Ayna Gyz Создат…" at bounding box center [886, 323] width 339 height 477
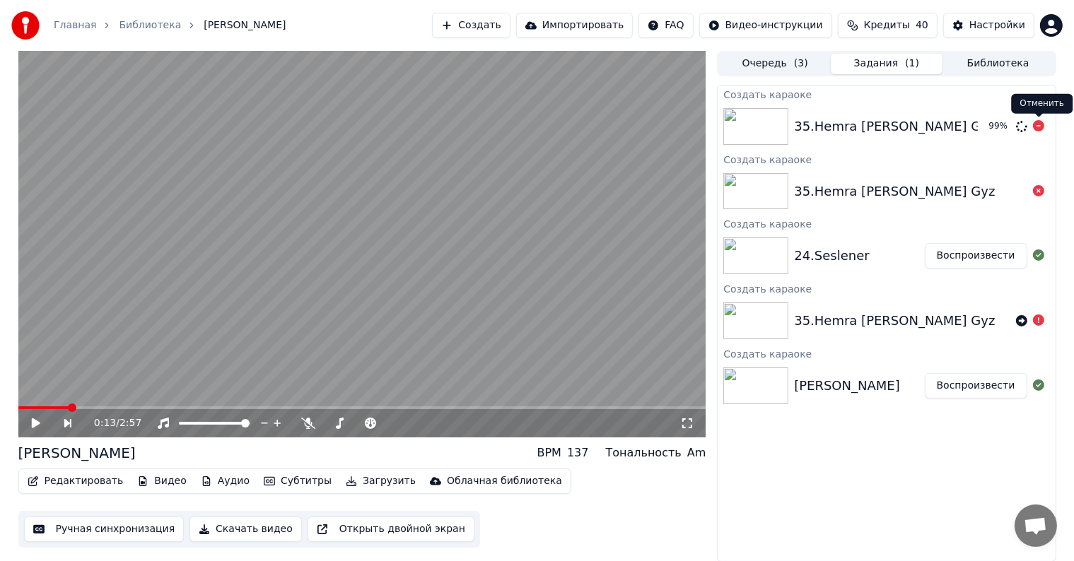
click at [1037, 127] on icon at bounding box center [1038, 125] width 11 height 11
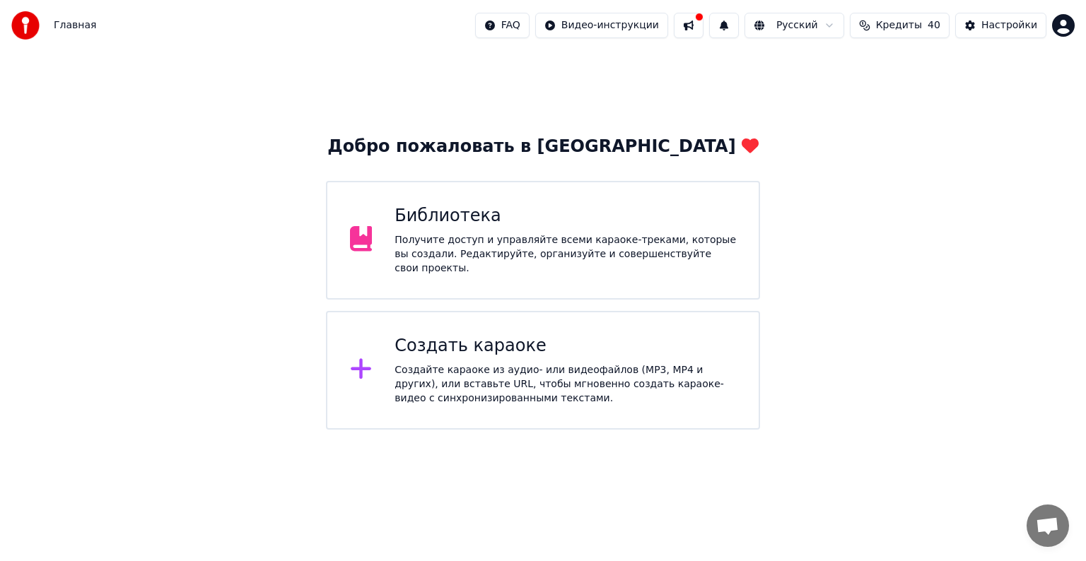
drag, startPoint x: 0, startPoint y: 0, endPoint x: 187, endPoint y: 539, distance: 570.9
click at [194, 430] on html "Главная FAQ Видео-инструкции Русский Кредиты 40 Настройки Добро пожаловать в Yo…" at bounding box center [543, 215] width 1086 height 430
click at [728, 232] on div "Библиотека Получите доступ и управляйте всеми караоке-треками, которые вы созда…" at bounding box center [566, 240] width 342 height 71
